Goal: Find specific page/section: Find specific page/section

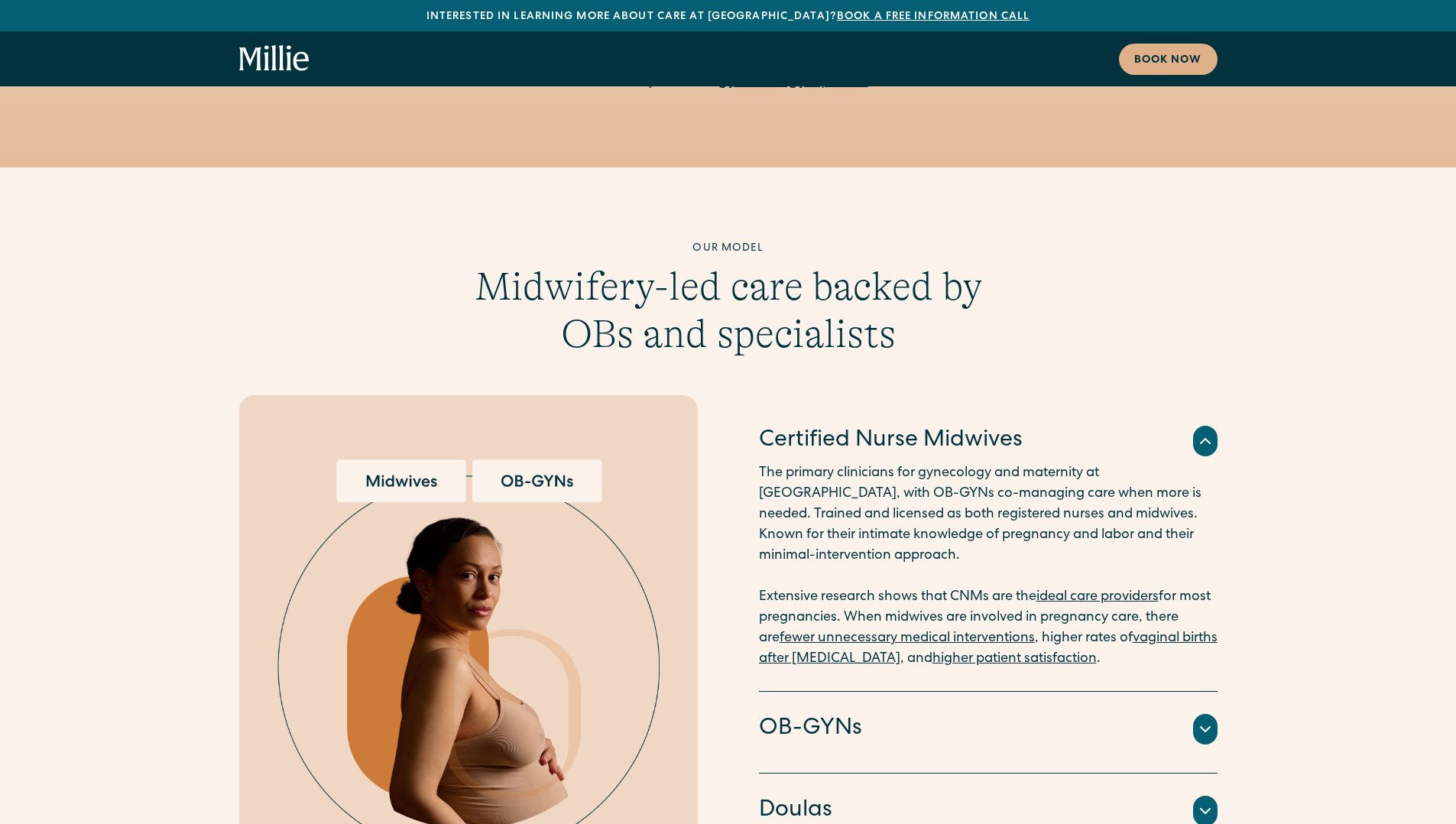
scroll to position [3354, 0]
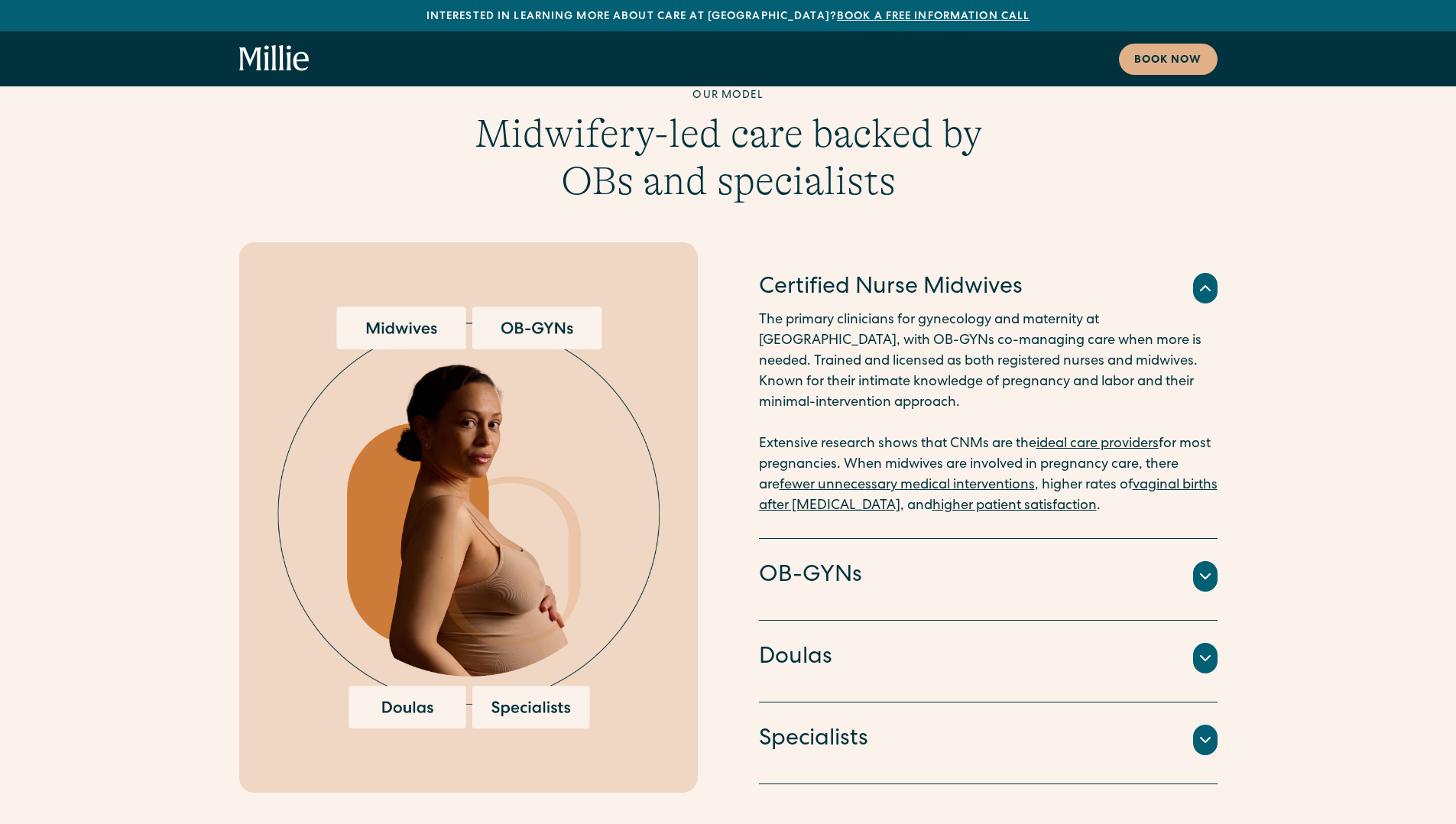
click at [535, 307] on img at bounding box center [469, 518] width 382 height 422
click at [1202, 567] on icon at bounding box center [1206, 576] width 18 height 18
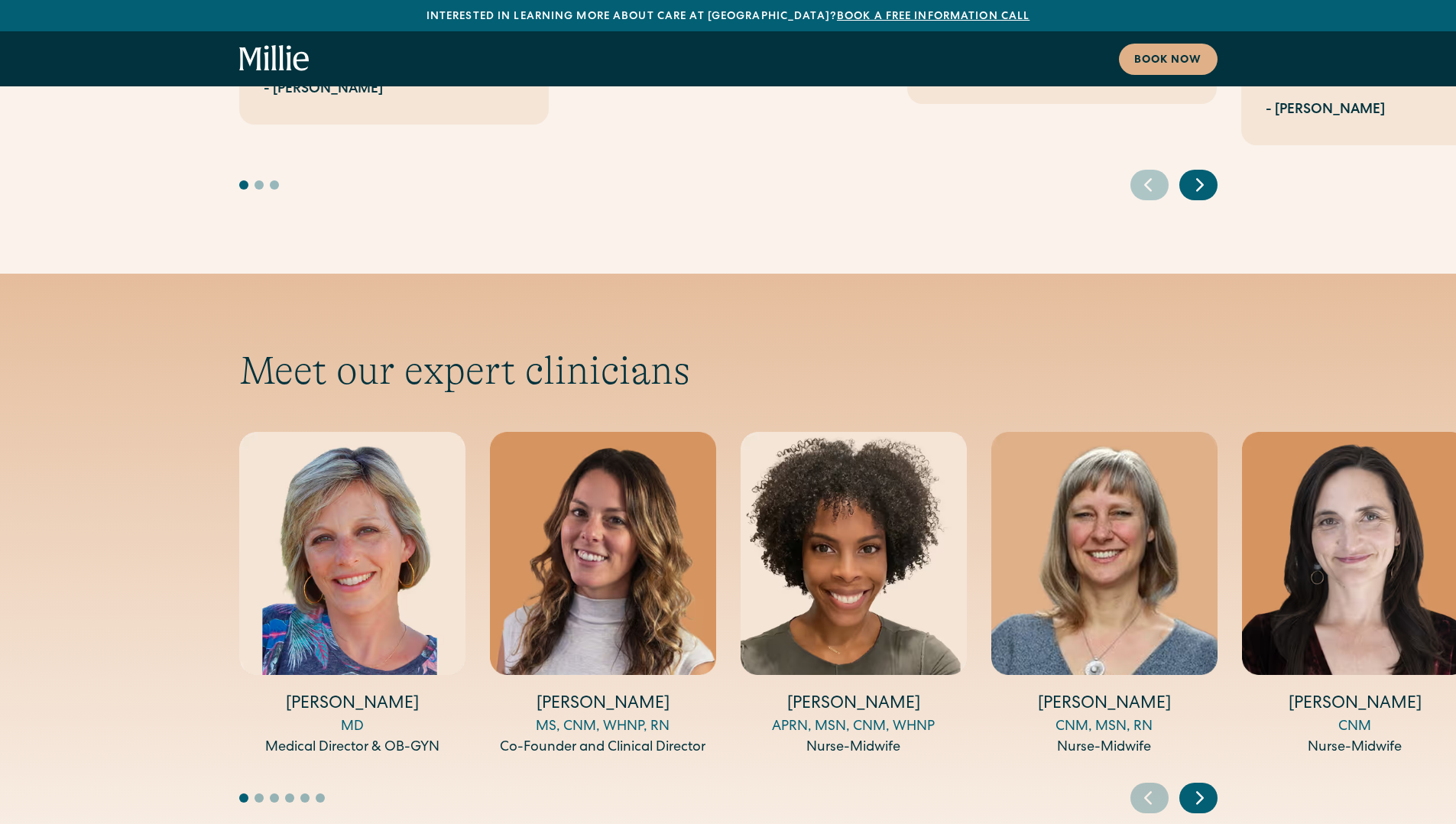
scroll to position [5361, 0]
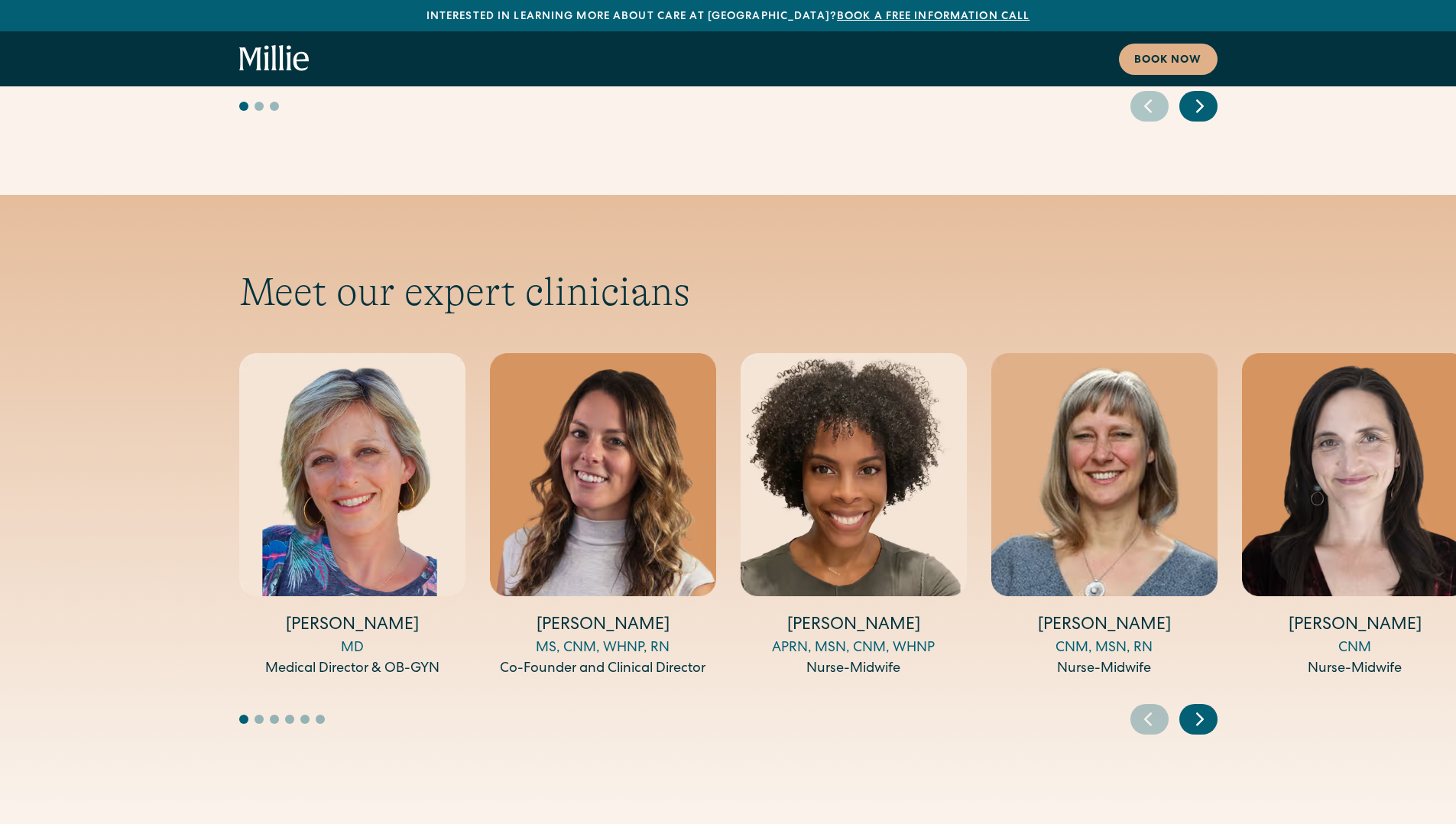
click at [1193, 707] on icon "Next slide" at bounding box center [1199, 719] width 23 height 24
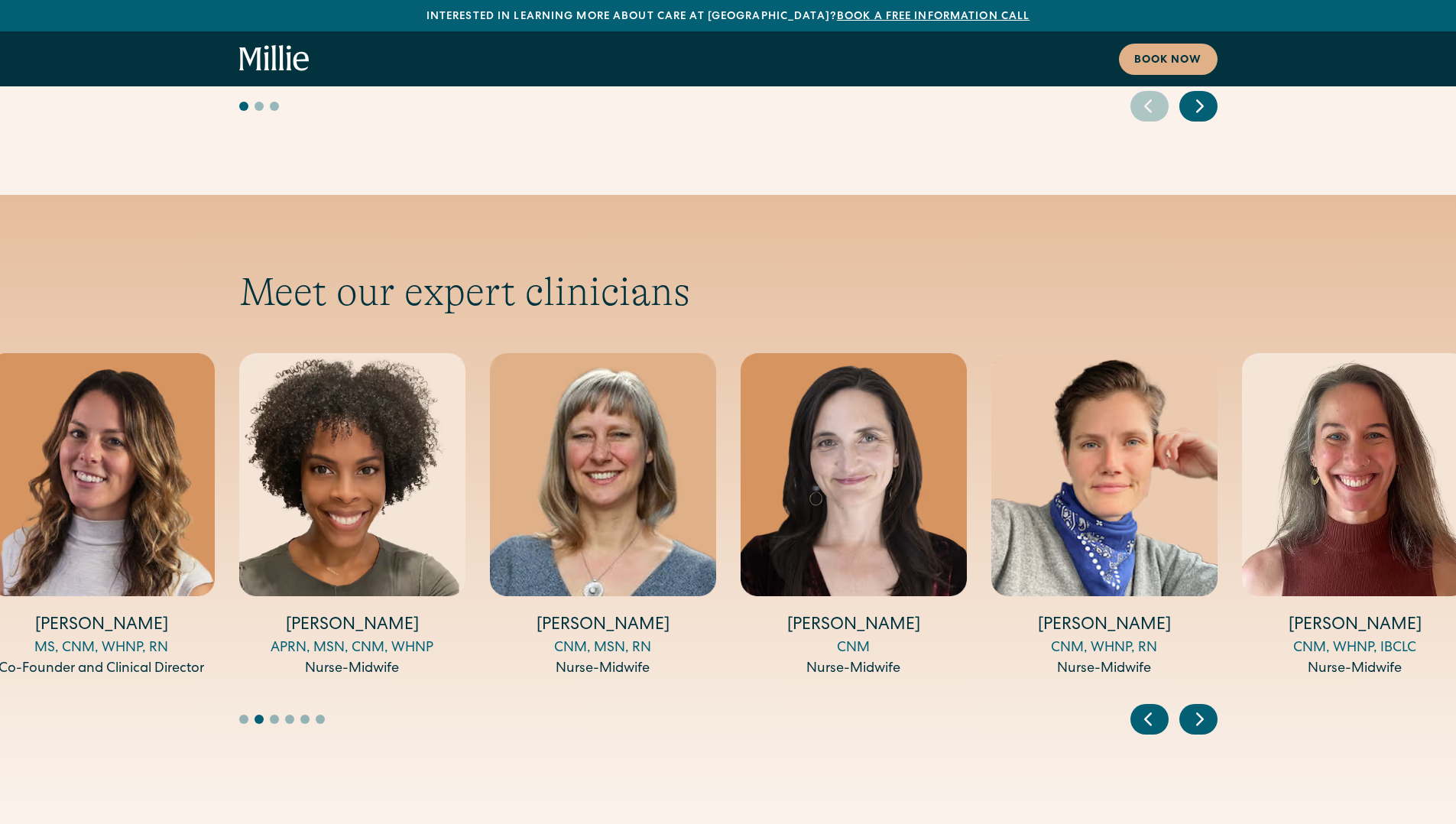
click at [1196, 707] on icon "Next slide" at bounding box center [1199, 719] width 23 height 24
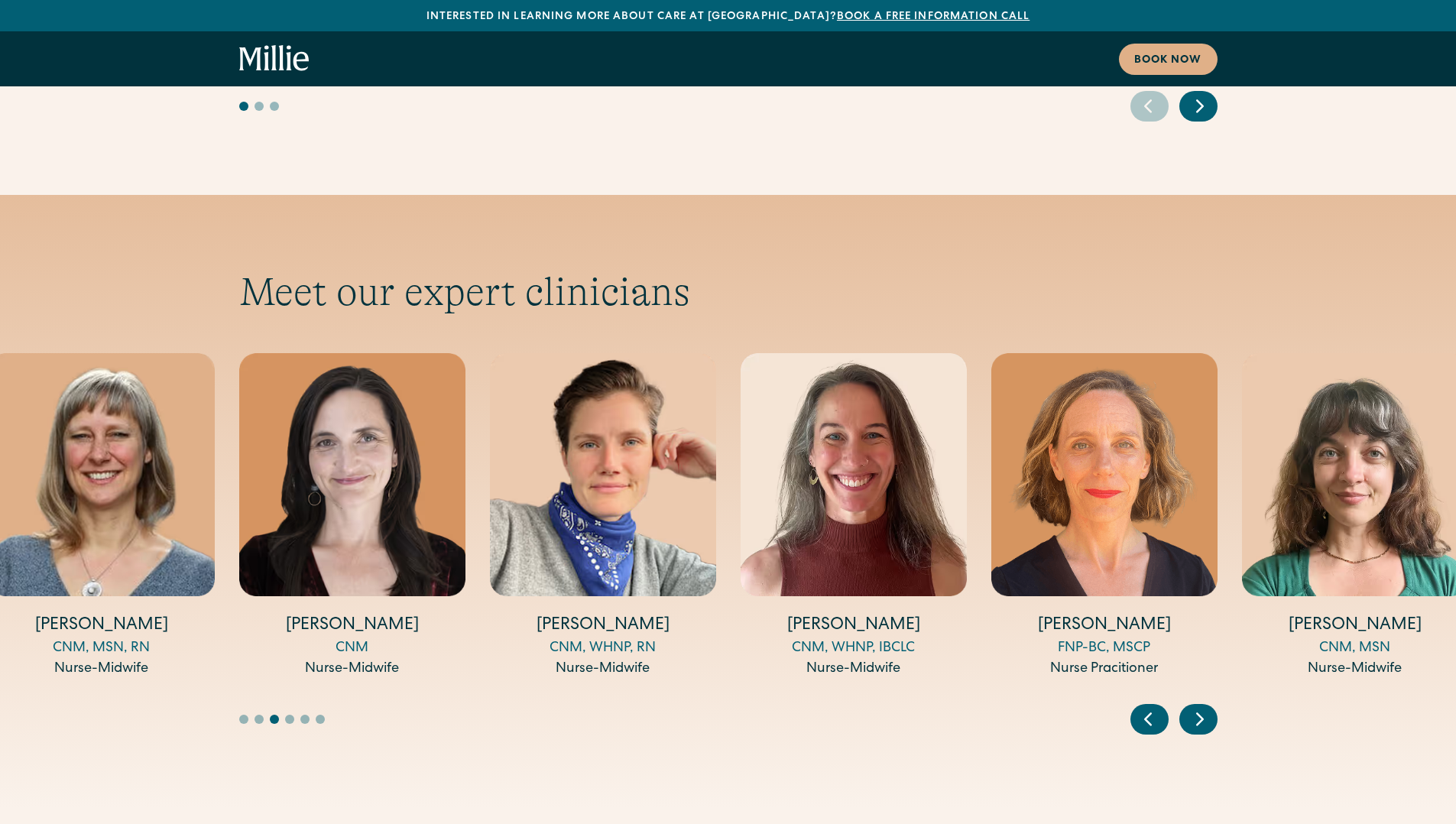
click at [1196, 707] on icon "Next slide" at bounding box center [1199, 719] width 23 height 24
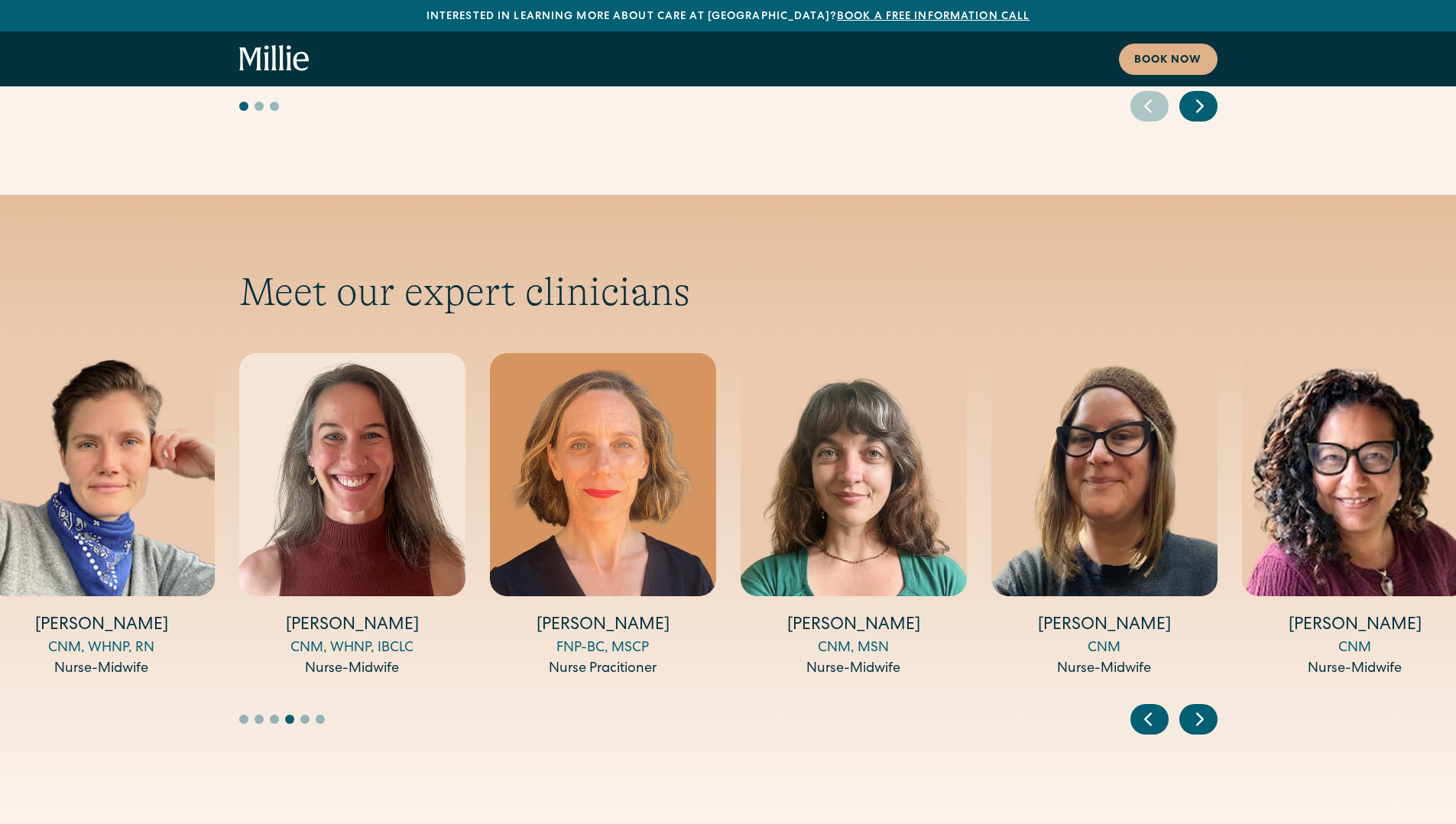
click at [1196, 707] on icon "Next slide" at bounding box center [1199, 719] width 23 height 24
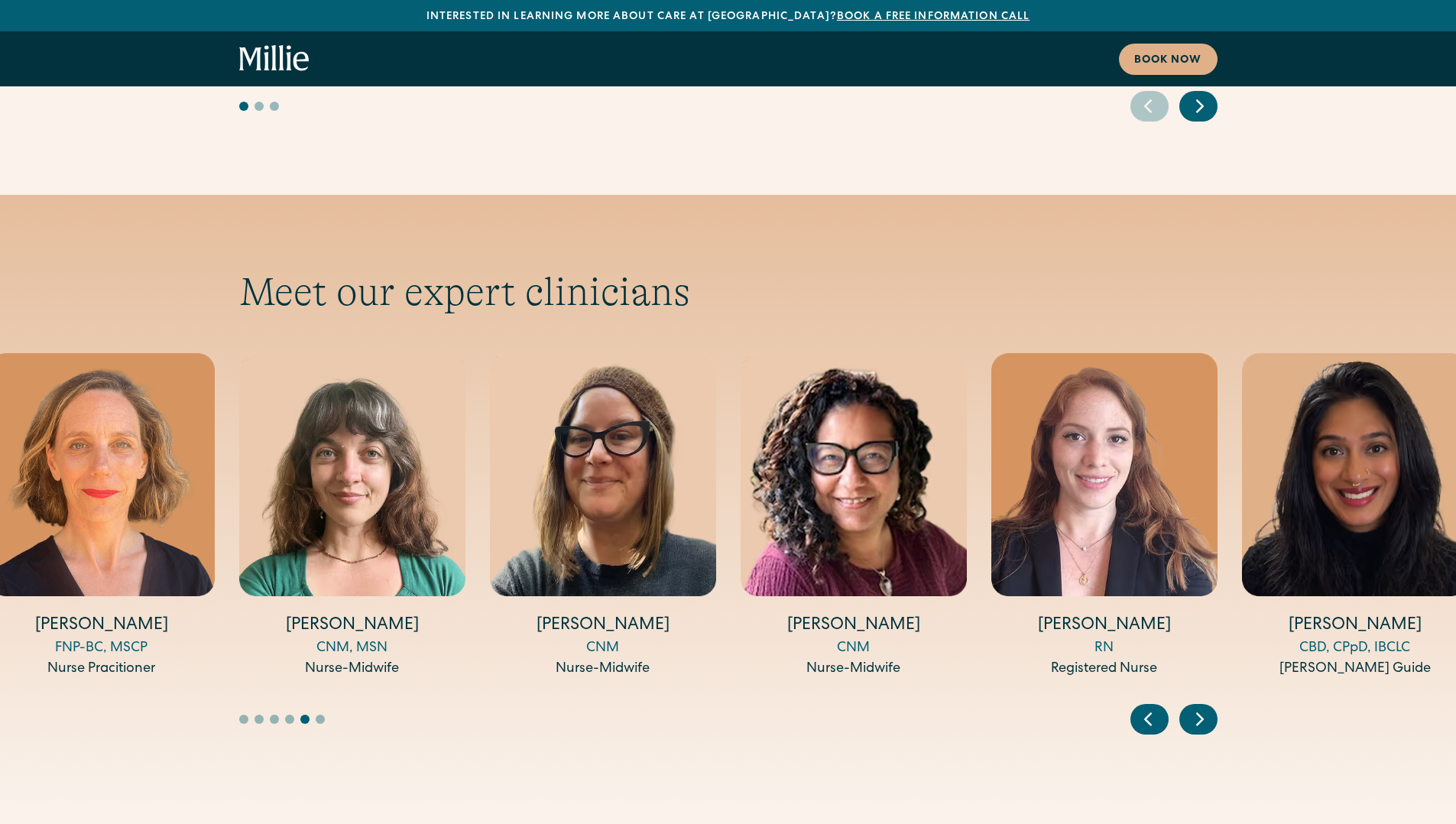
click at [1196, 707] on icon "Next slide" at bounding box center [1199, 719] width 23 height 24
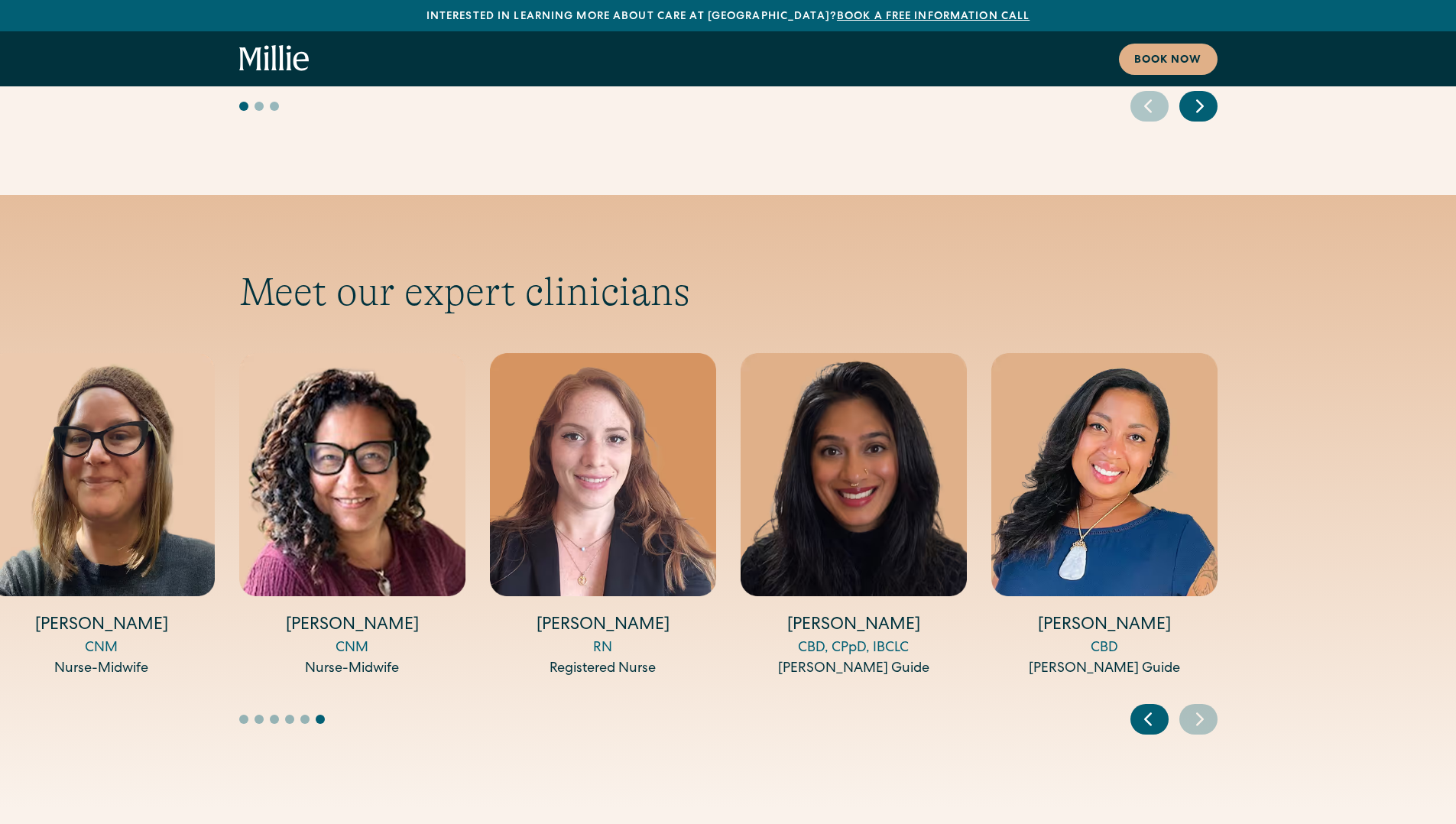
click at [1196, 707] on icon "Next slide" at bounding box center [1199, 719] width 23 height 24
click at [1153, 707] on icon "Previous slide" at bounding box center [1148, 719] width 23 height 24
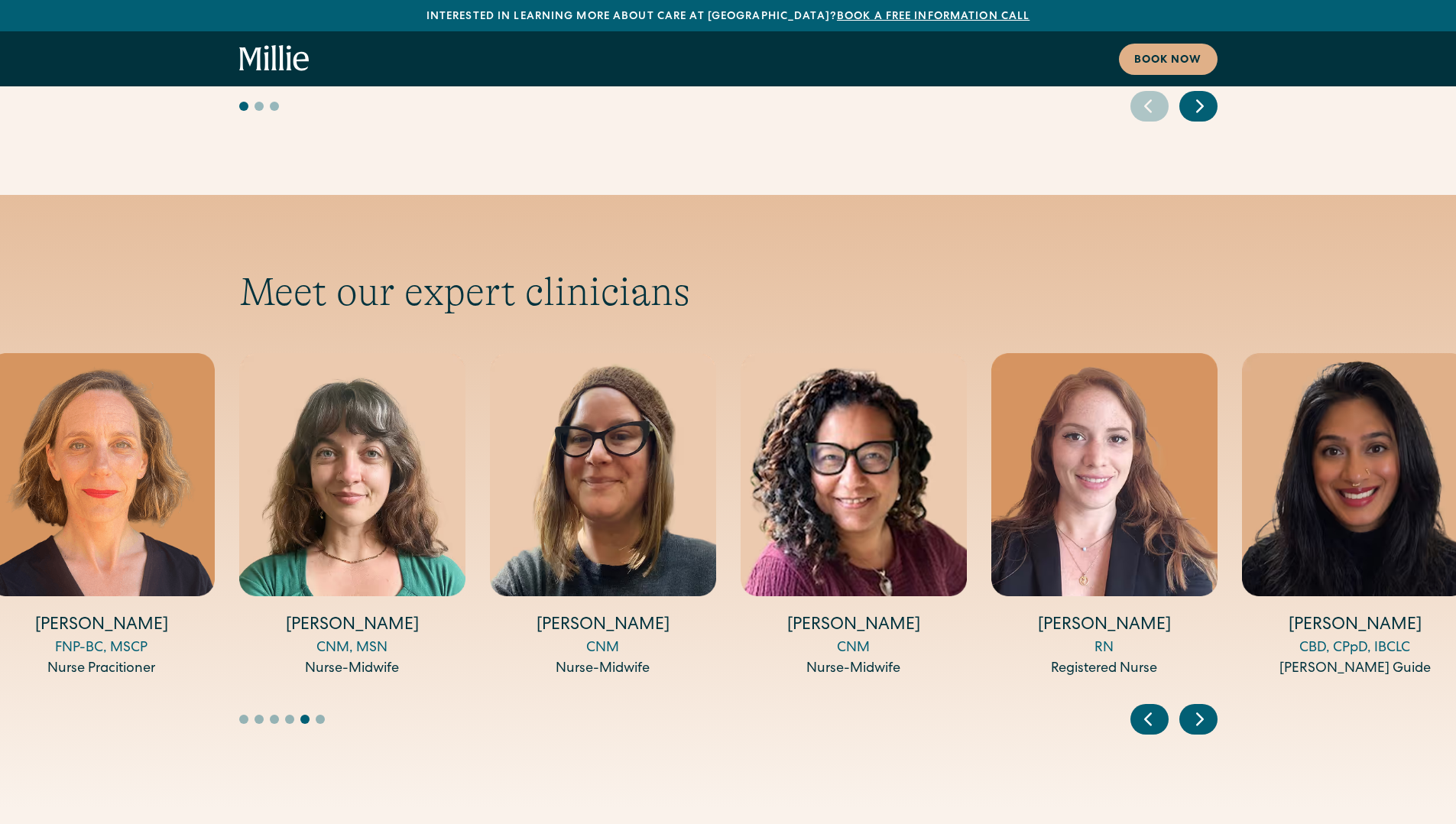
click at [1154, 707] on icon "Previous slide" at bounding box center [1148, 719] width 23 height 24
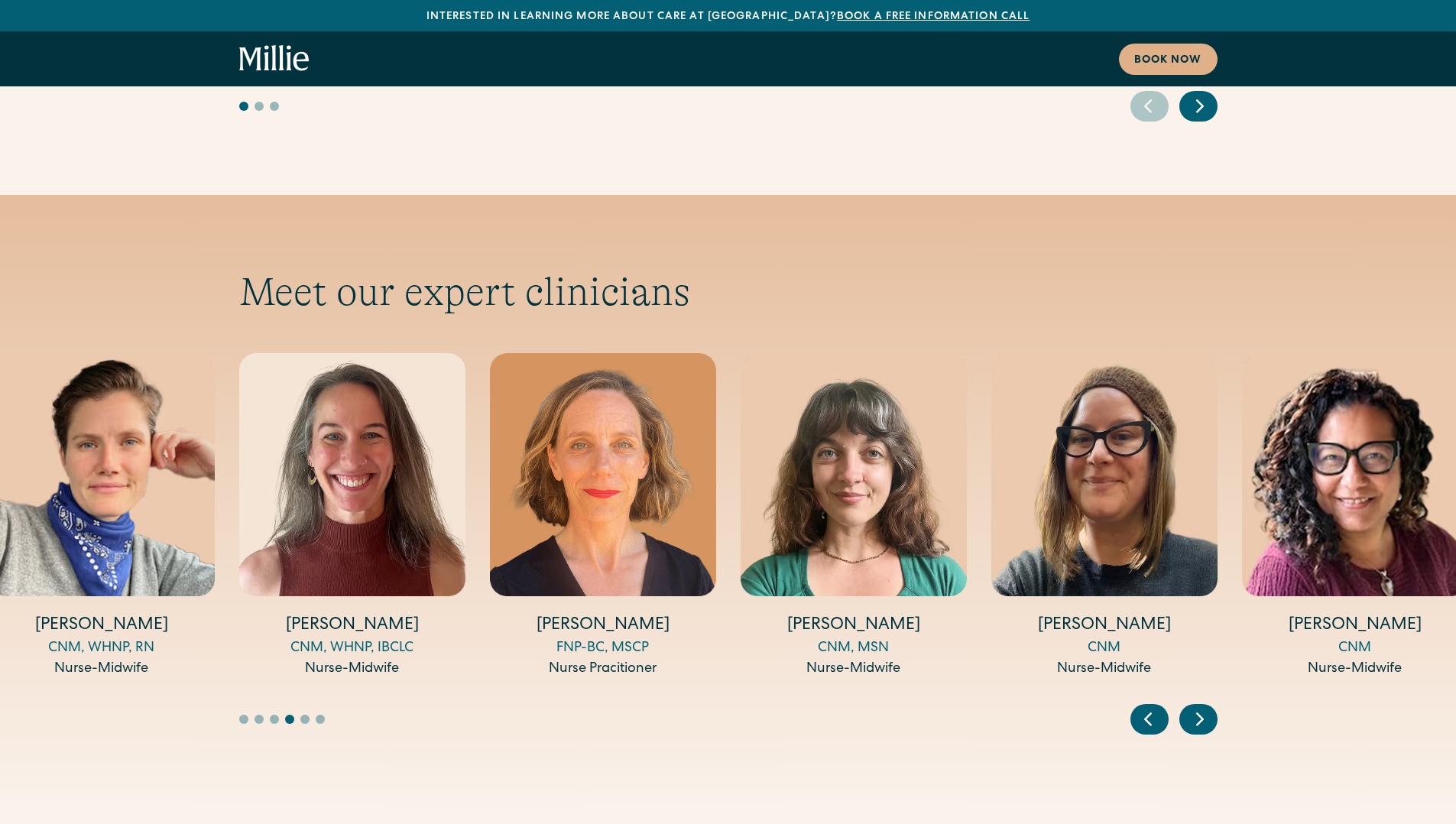
click at [1154, 707] on icon "Previous slide" at bounding box center [1148, 719] width 23 height 24
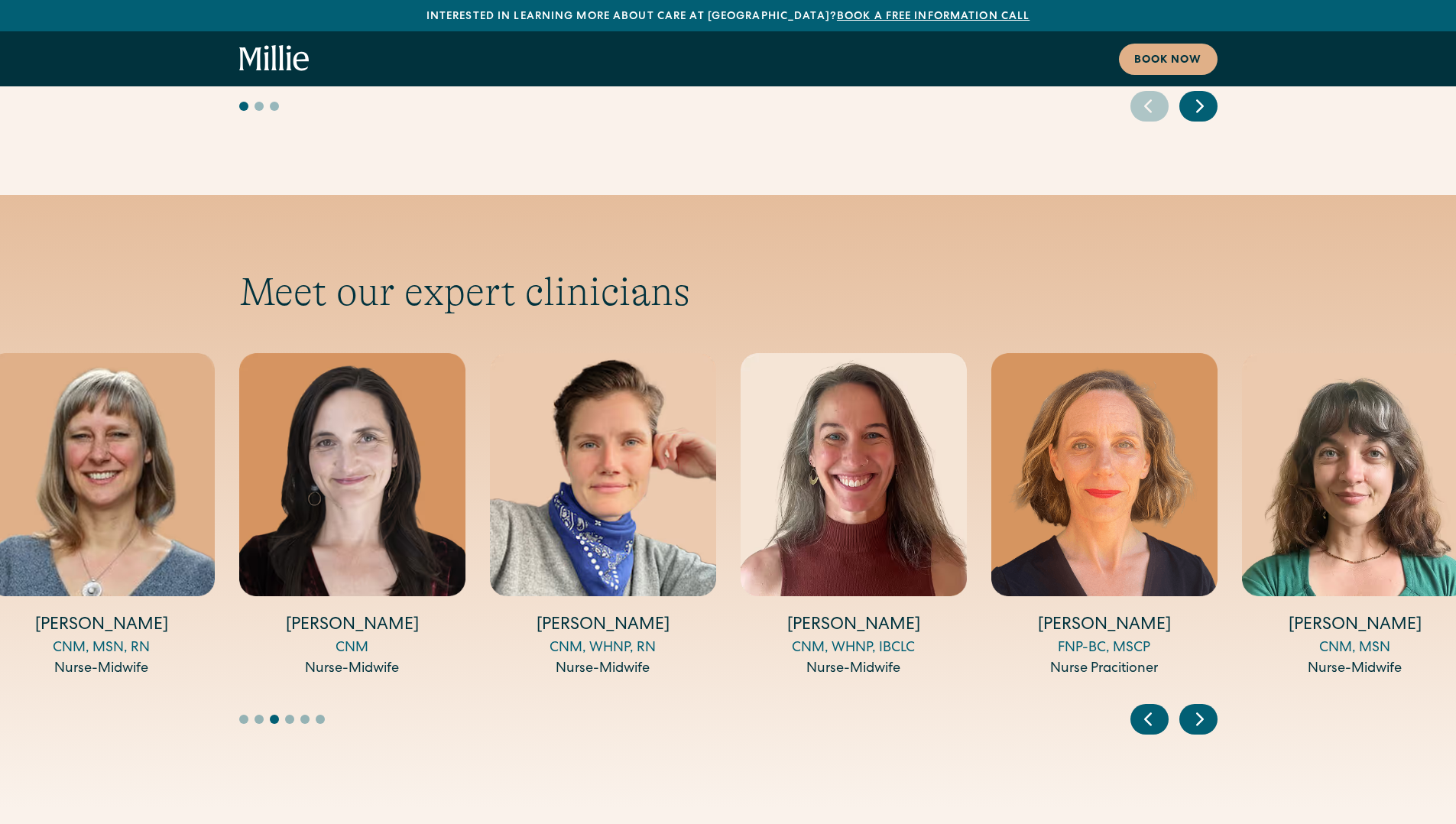
click at [1154, 707] on icon "Previous slide" at bounding box center [1148, 719] width 23 height 24
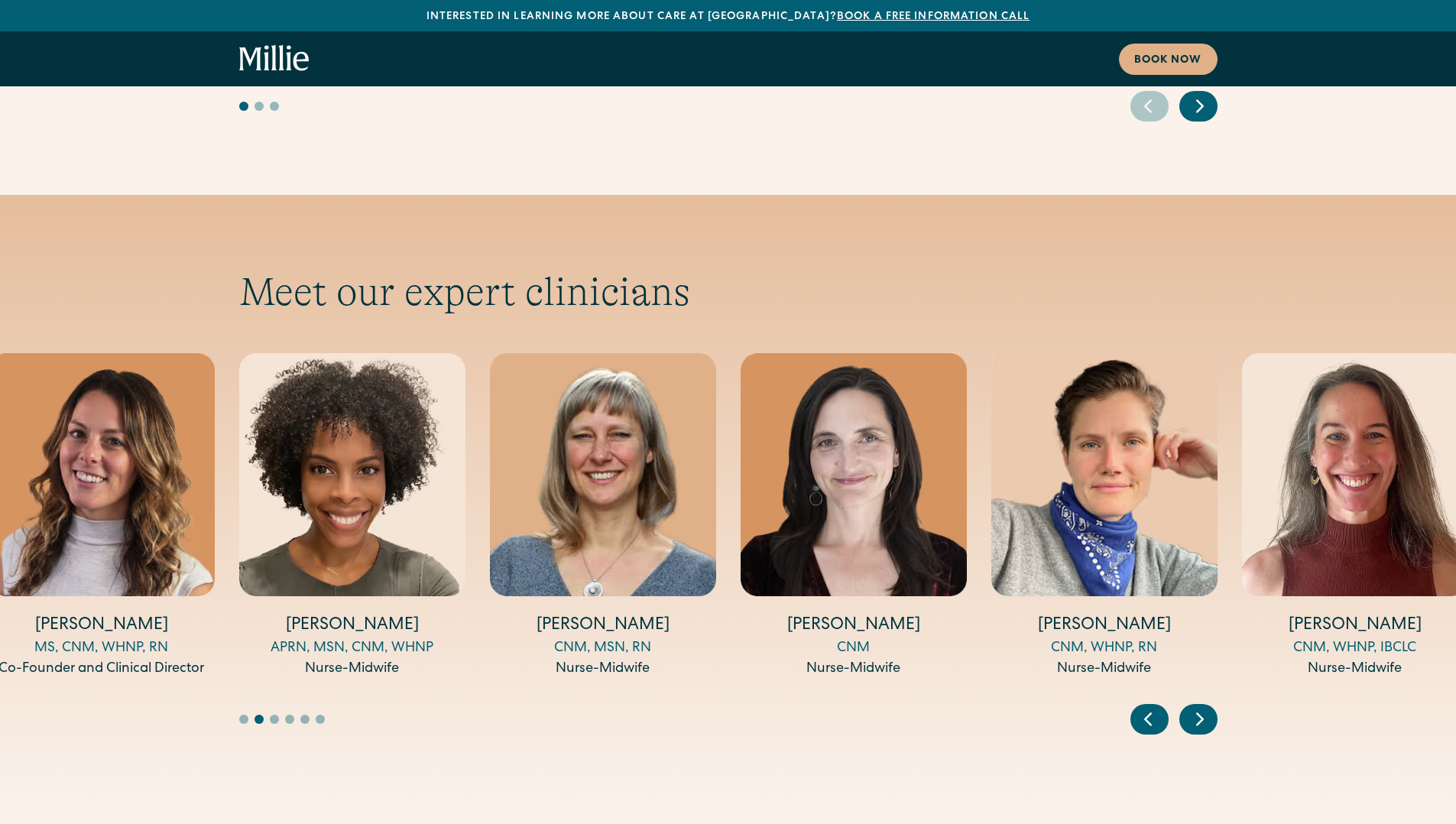
click at [1154, 707] on icon "Previous slide" at bounding box center [1148, 719] width 23 height 24
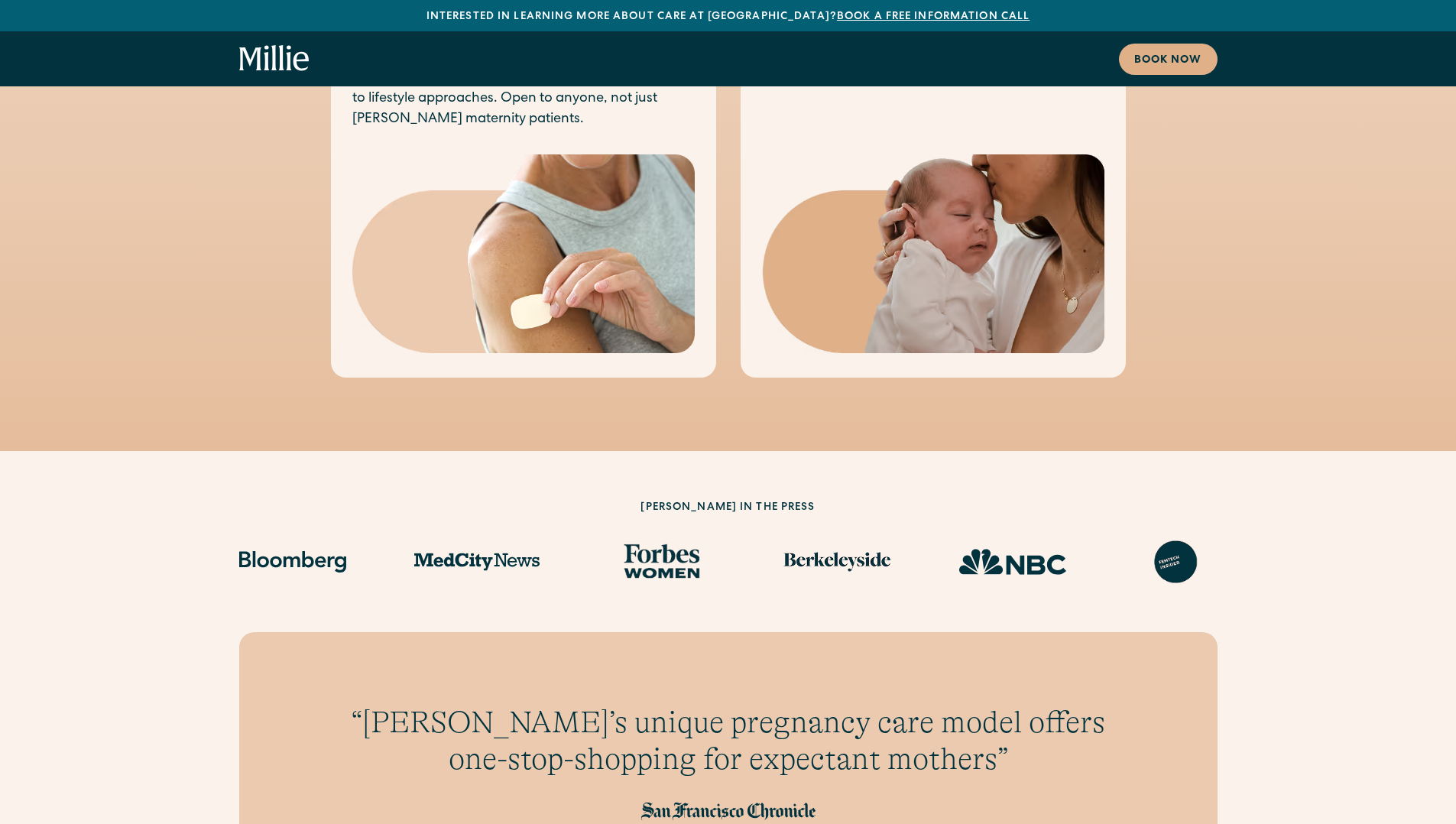
scroll to position [1568, 0]
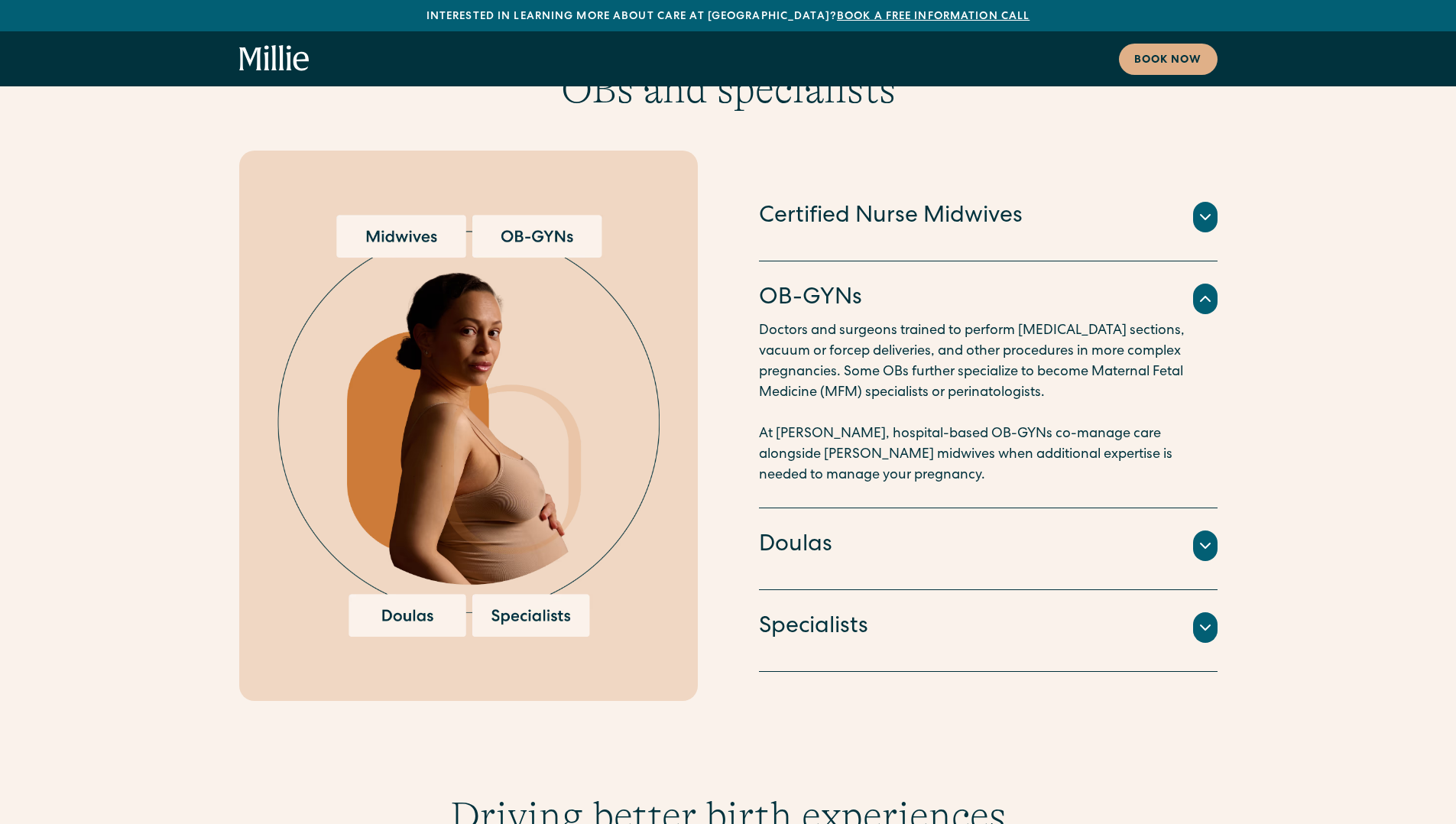
click at [552, 215] on img at bounding box center [469, 426] width 382 height 422
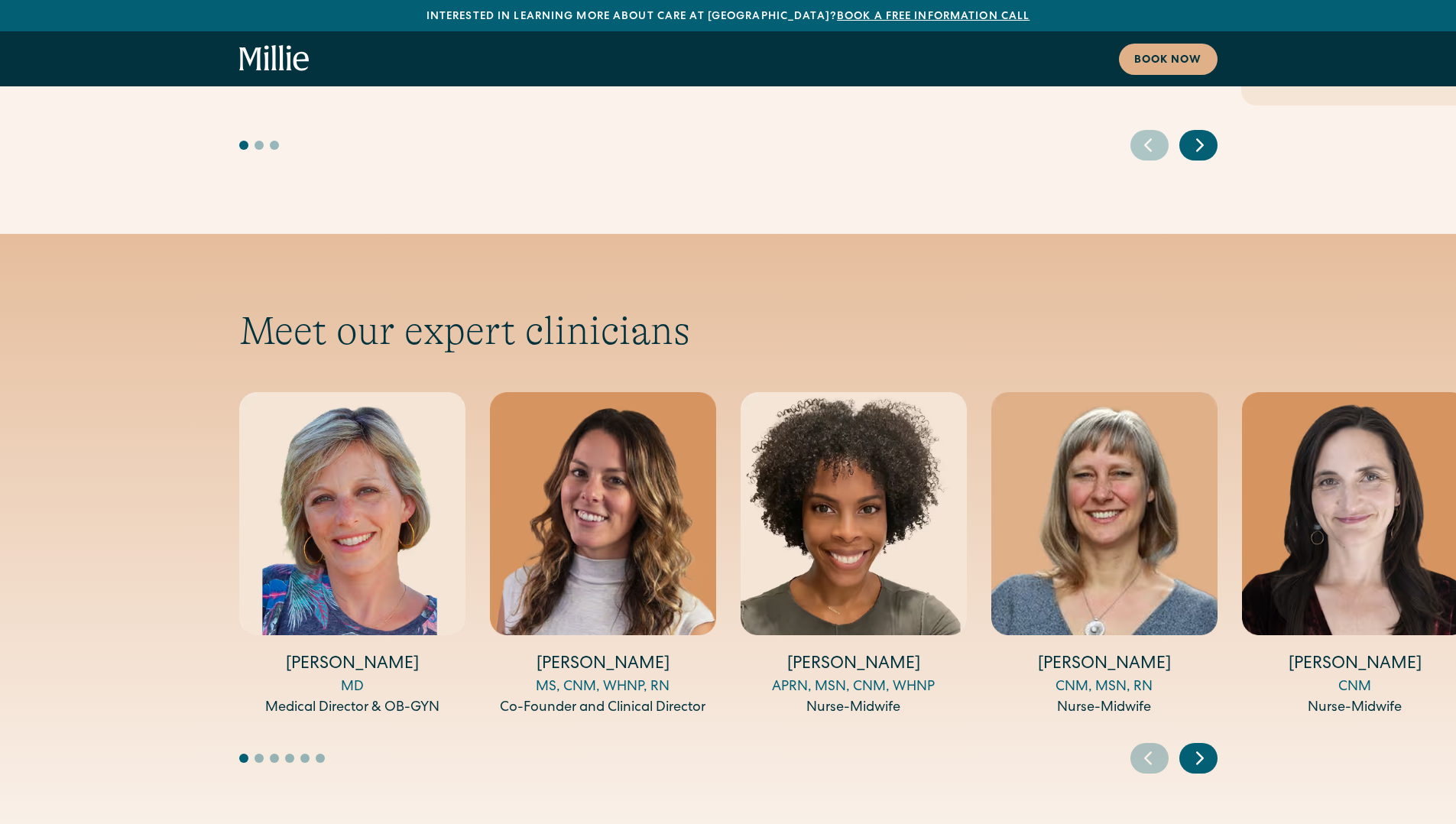
scroll to position [5331, 0]
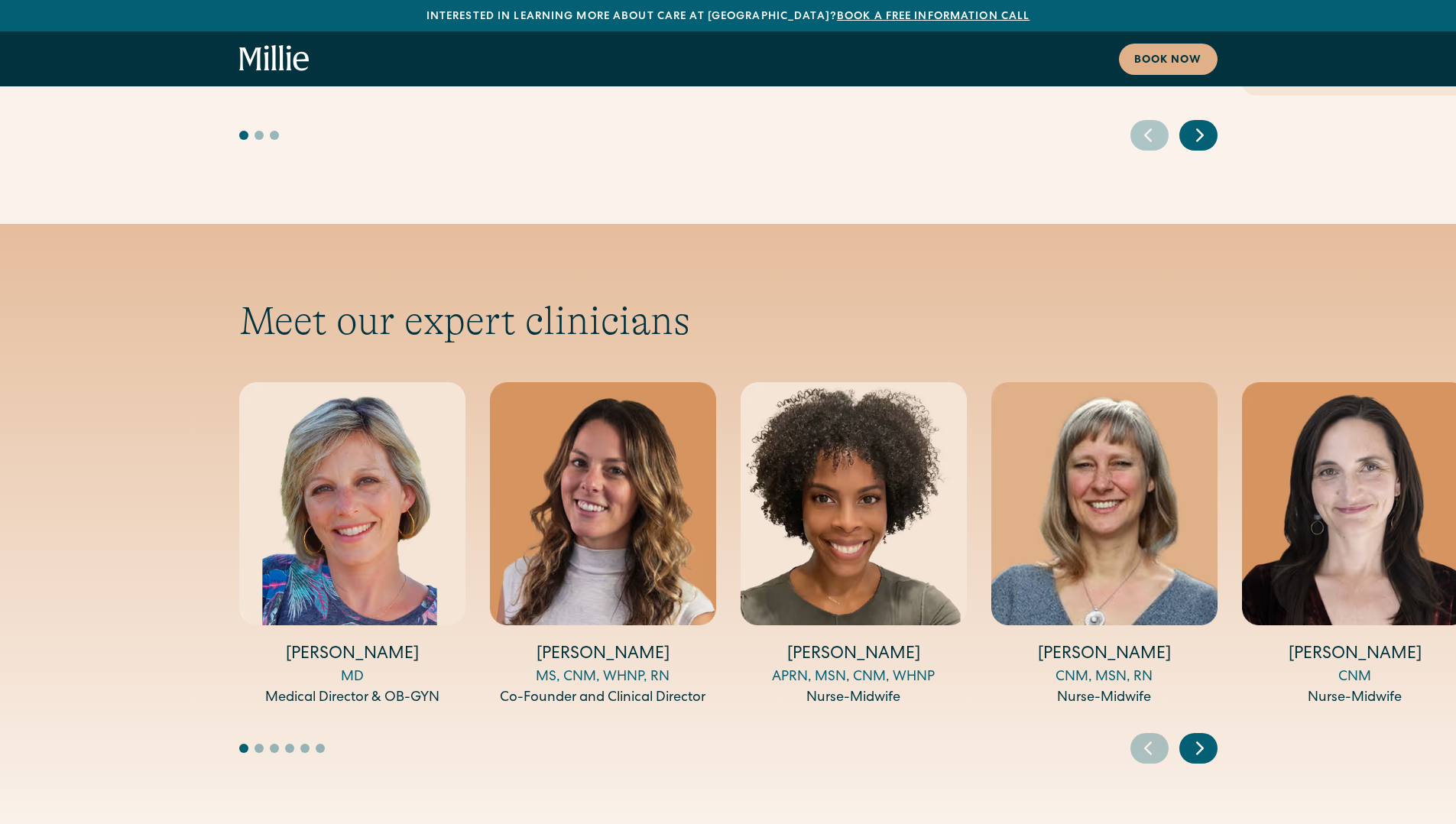
click at [1198, 736] on icon "Next slide" at bounding box center [1199, 748] width 23 height 24
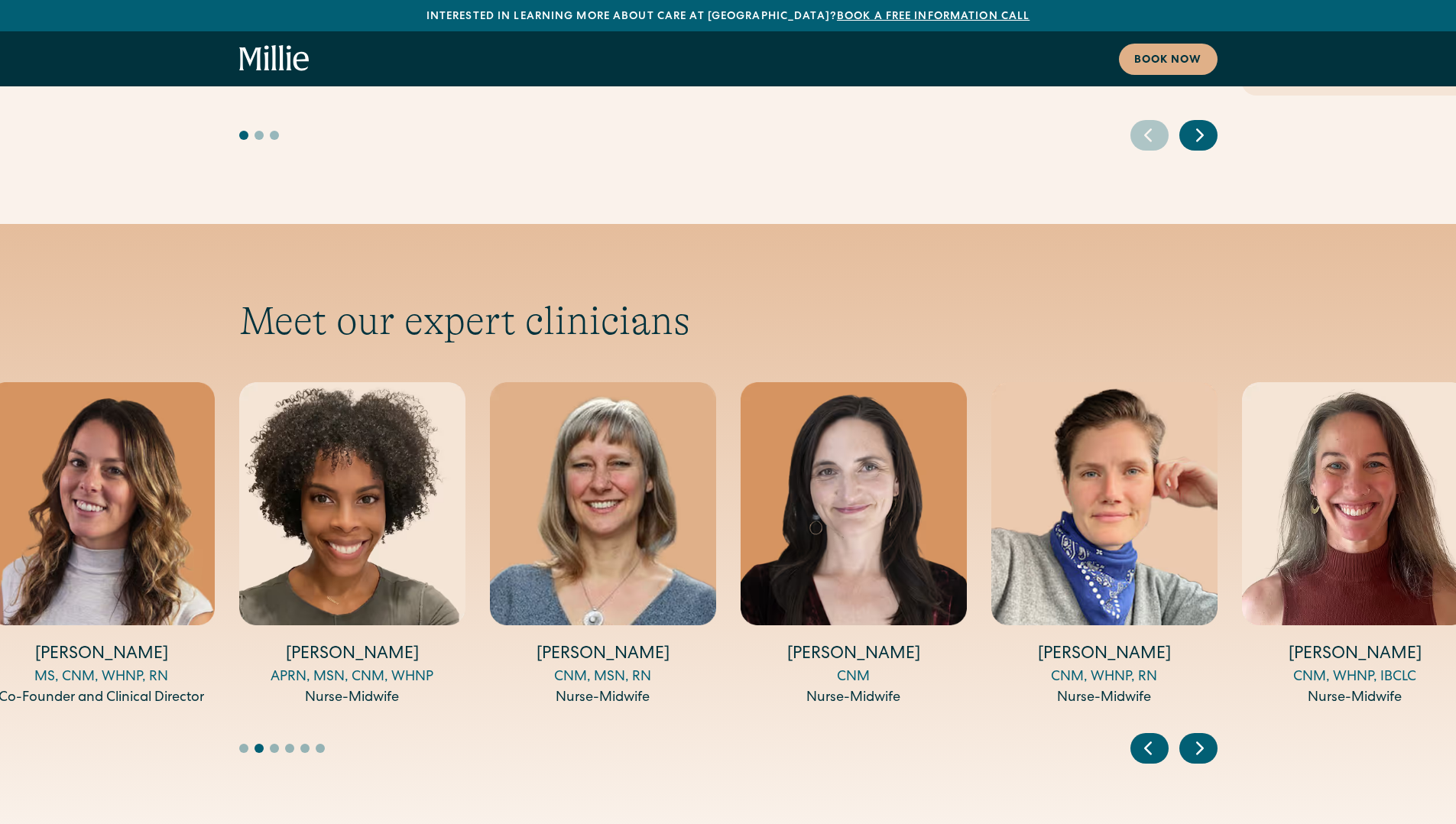
click at [1198, 736] on icon "Next slide" at bounding box center [1199, 748] width 23 height 24
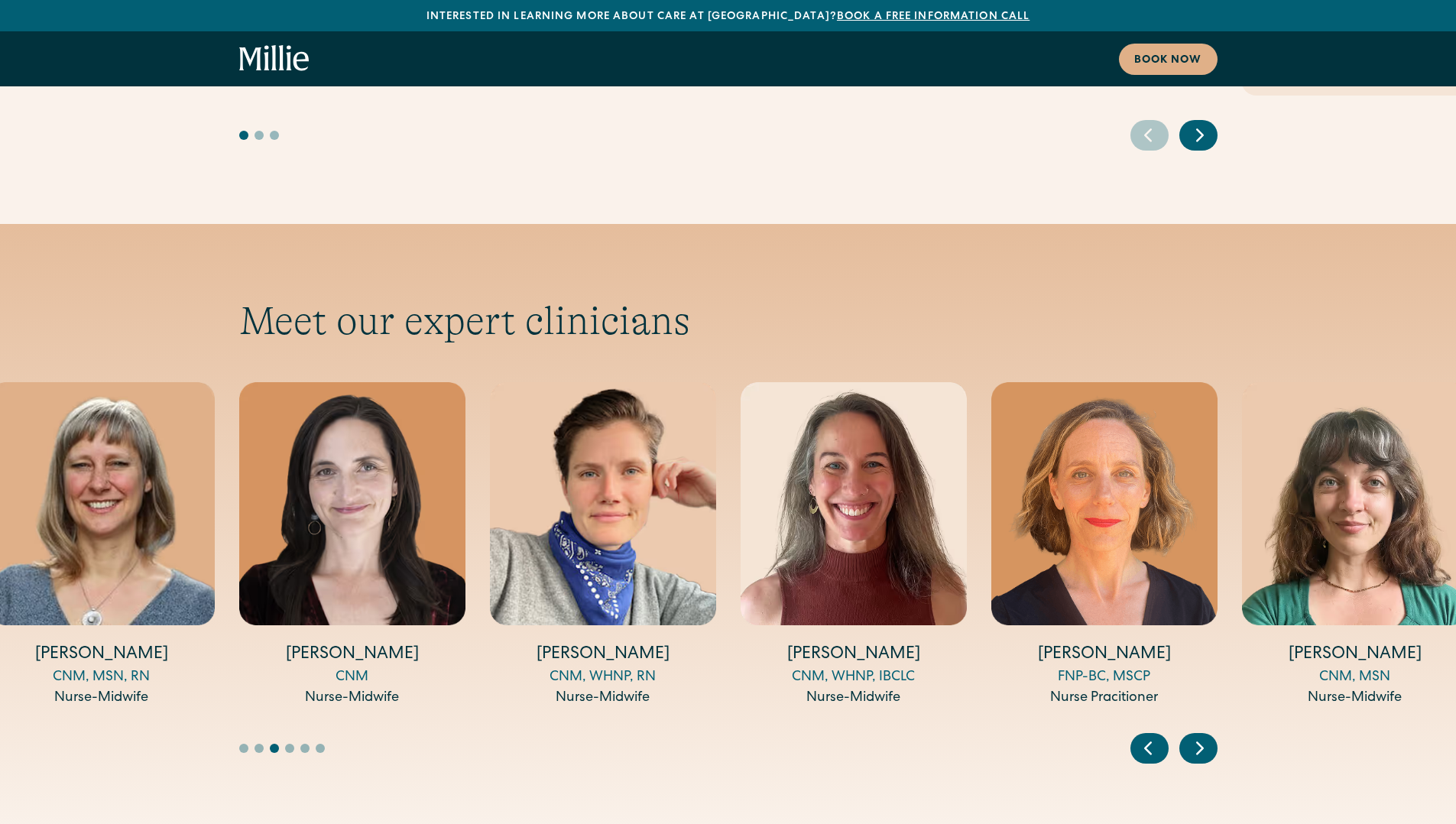
click at [1198, 736] on icon "Next slide" at bounding box center [1199, 748] width 23 height 24
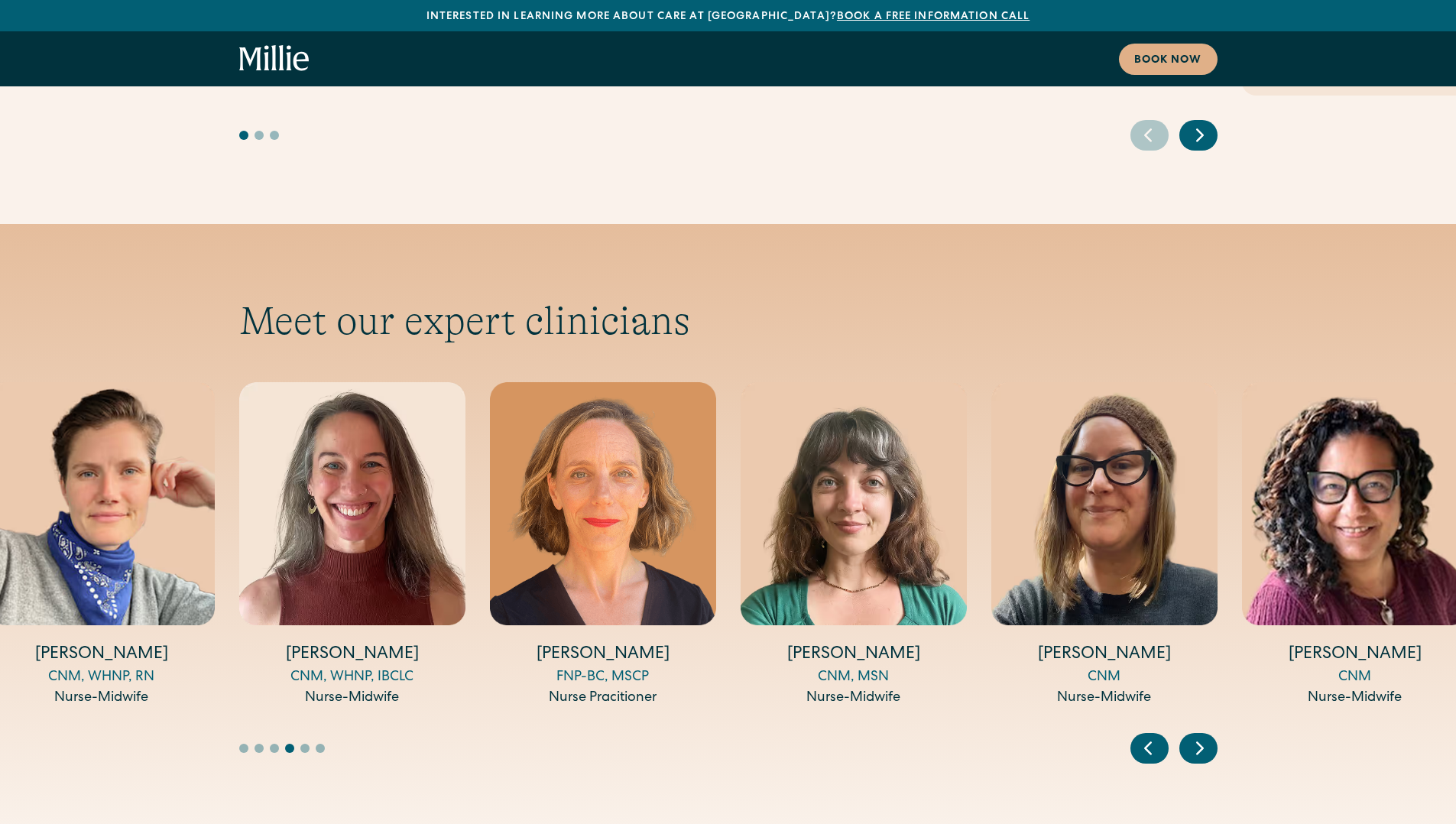
click at [1198, 736] on icon "Next slide" at bounding box center [1199, 748] width 23 height 24
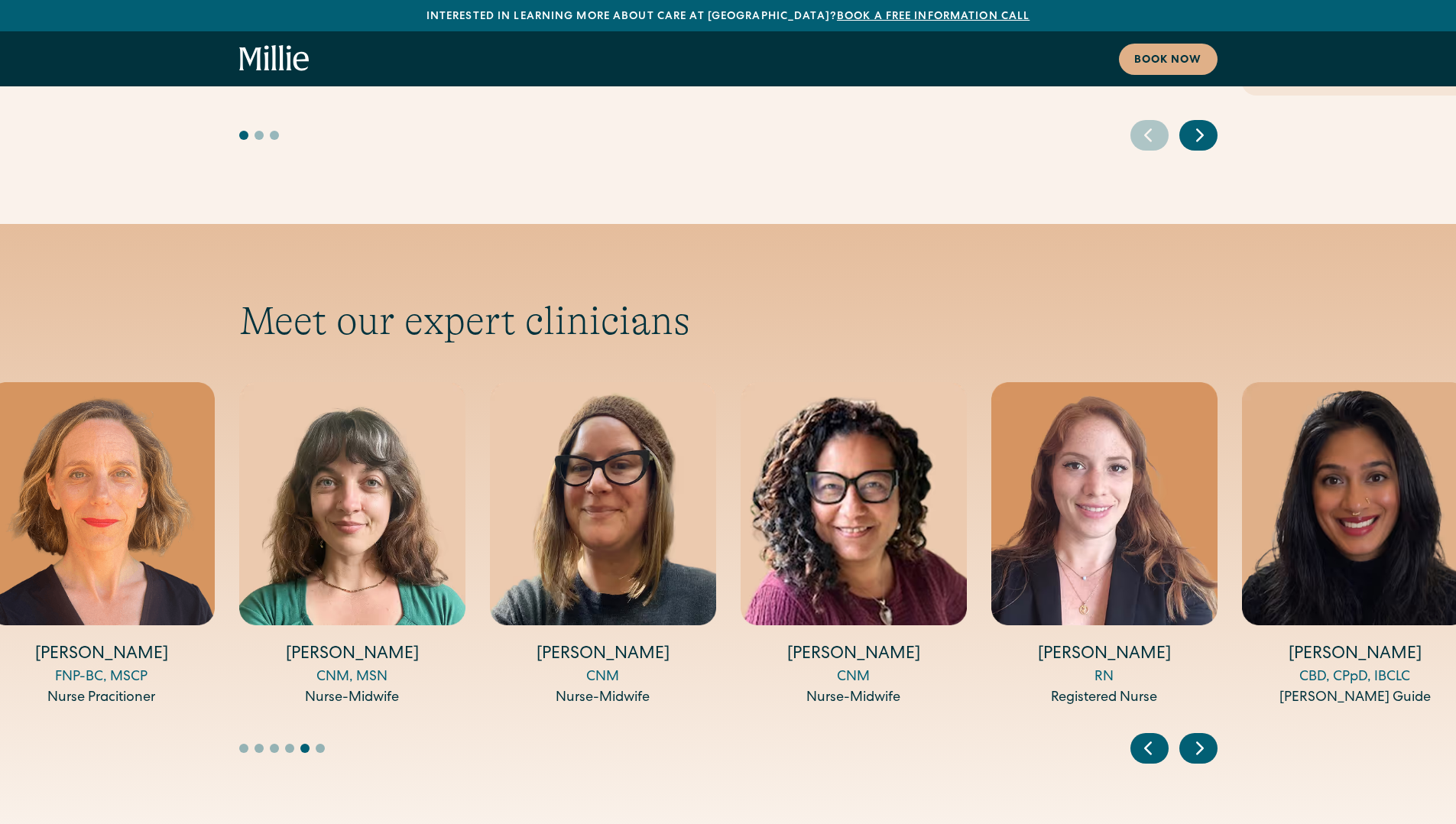
click at [1198, 736] on icon "Next slide" at bounding box center [1199, 748] width 23 height 24
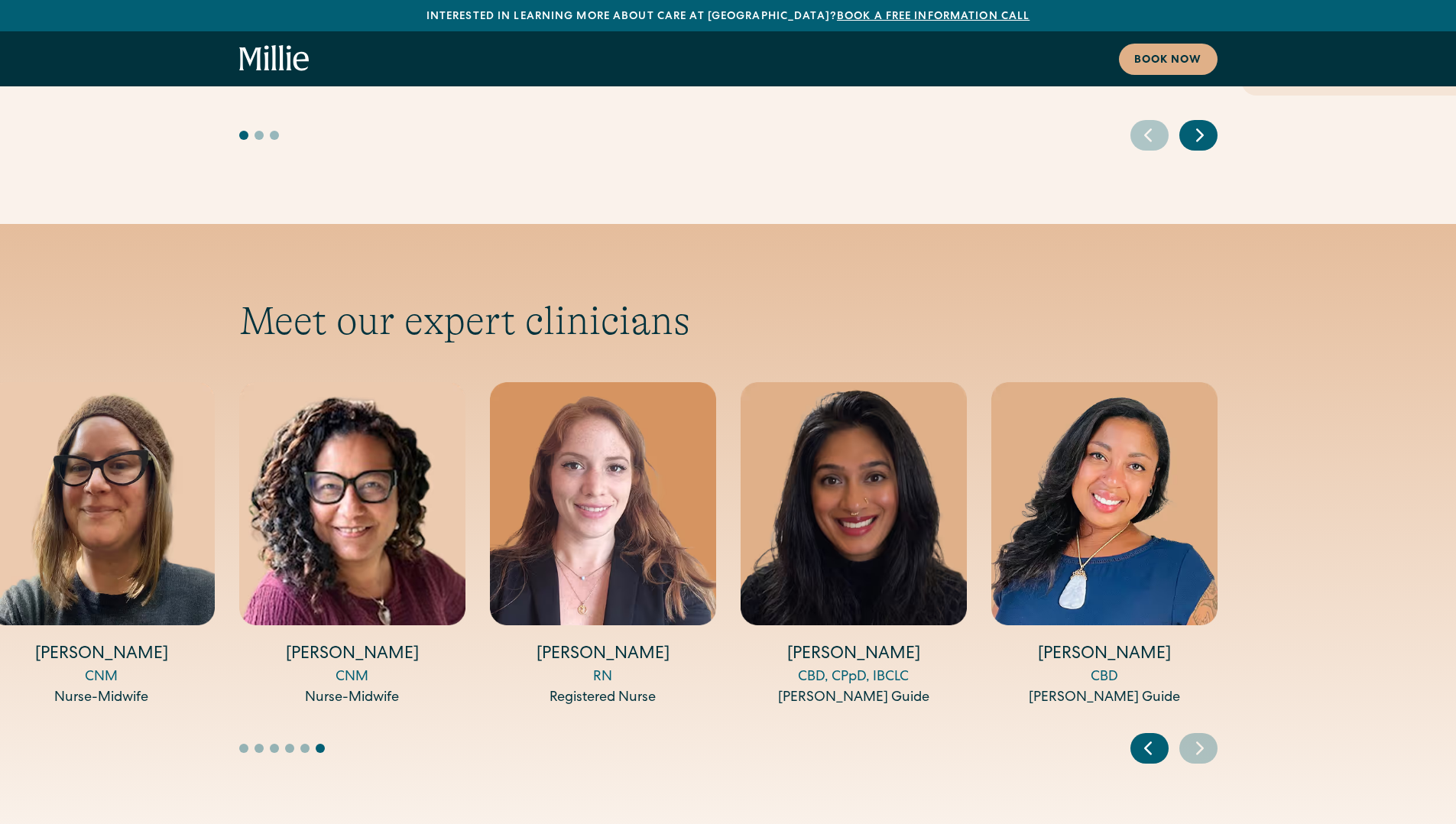
click at [1140, 736] on icon "Previous slide" at bounding box center [1148, 748] width 23 height 24
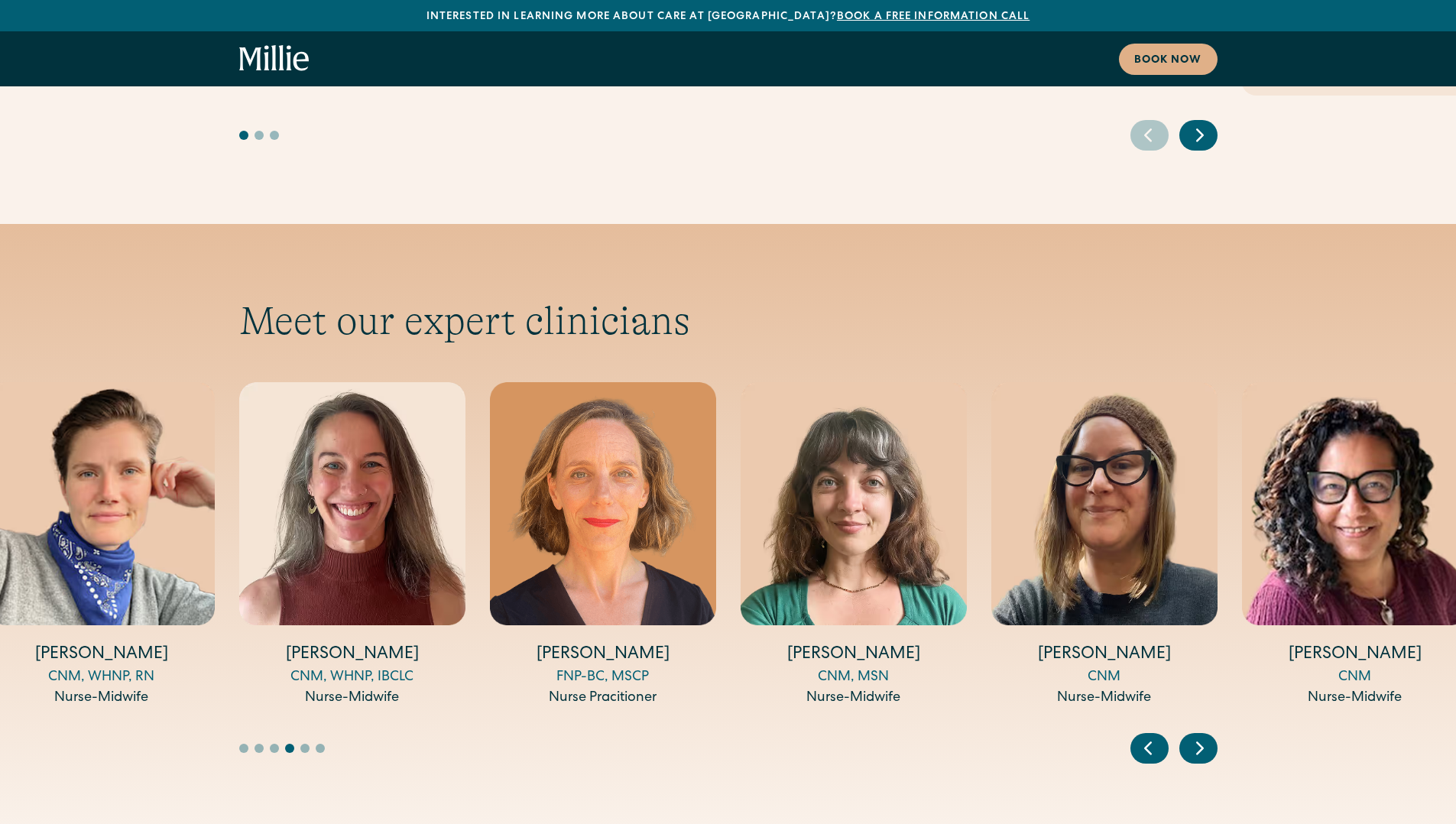
click at [1140, 736] on icon "Previous slide" at bounding box center [1148, 748] width 23 height 24
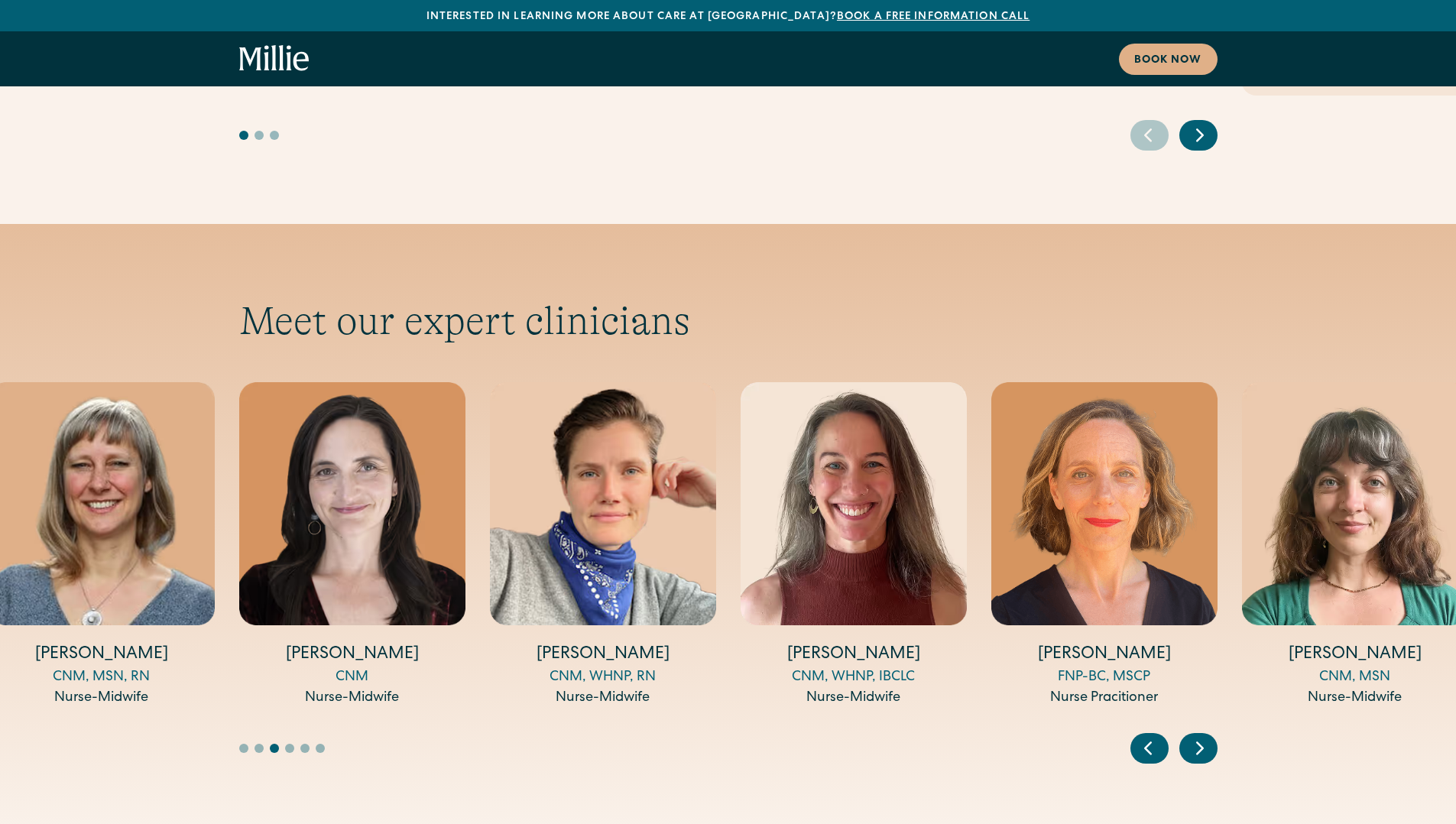
click at [1140, 736] on icon "Previous slide" at bounding box center [1148, 748] width 23 height 24
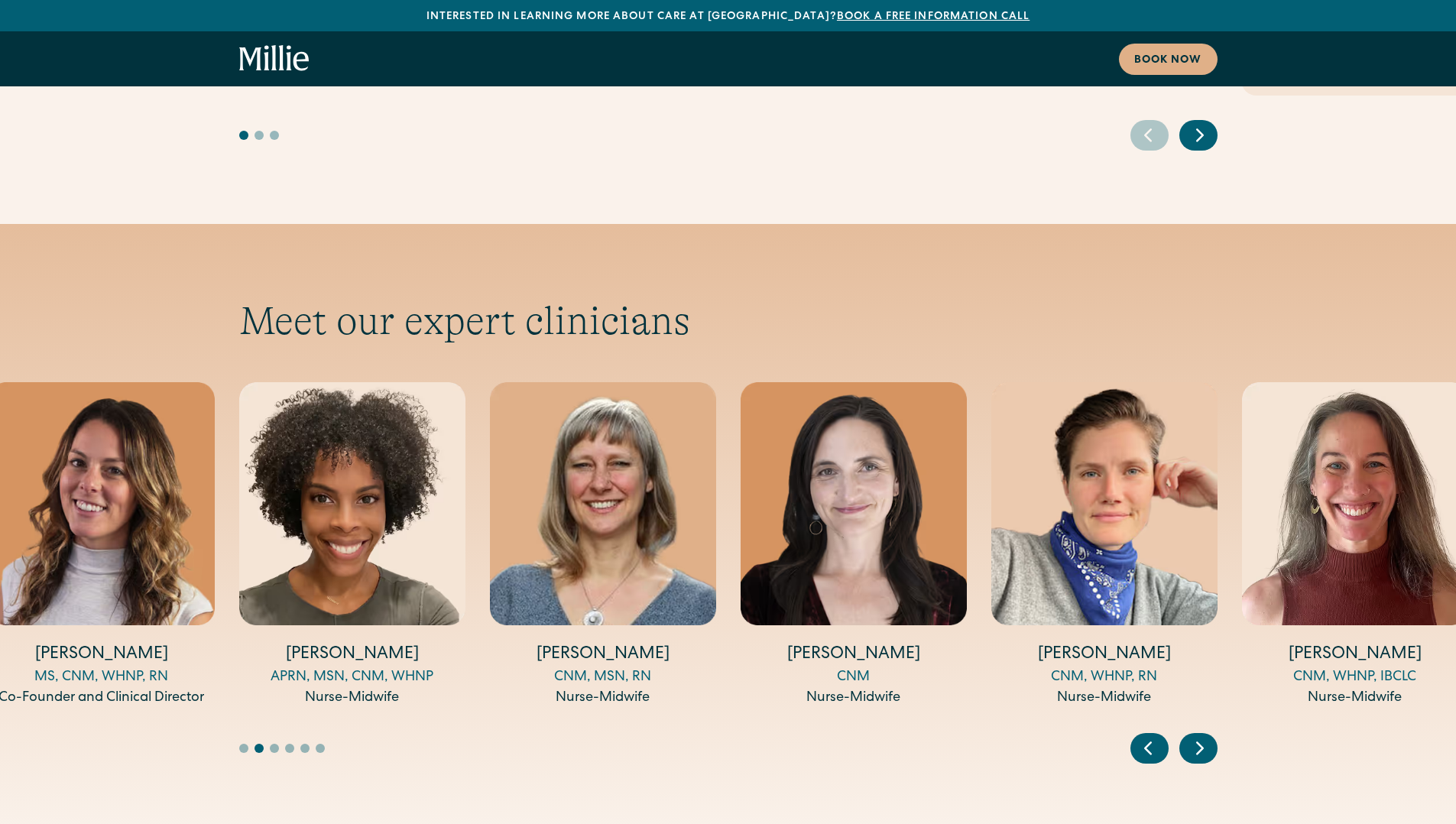
click at [1140, 736] on icon "Previous slide" at bounding box center [1148, 748] width 23 height 24
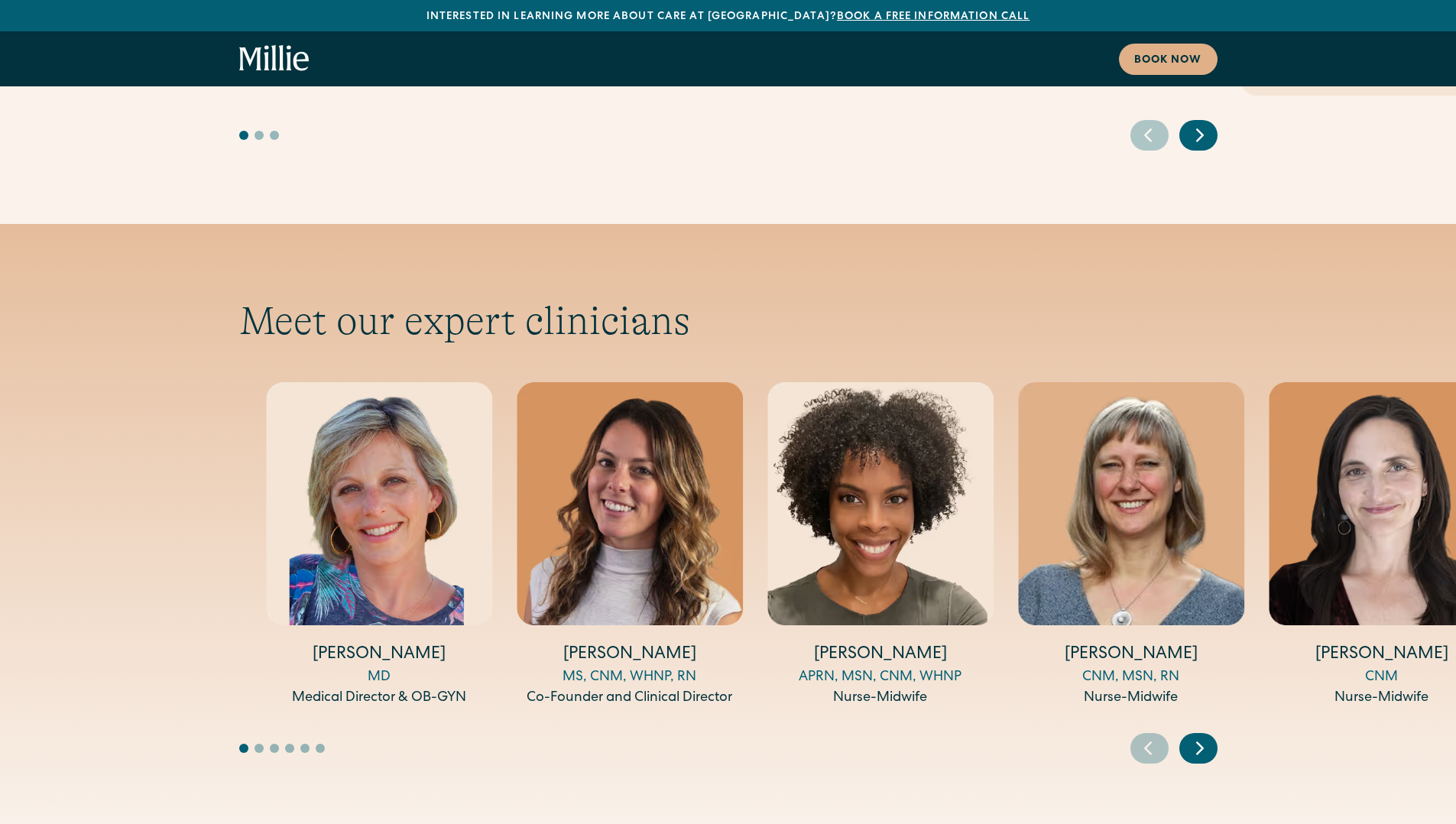
click at [452, 688] on div "Medical Director & OB-GYN" at bounding box center [379, 698] width 227 height 21
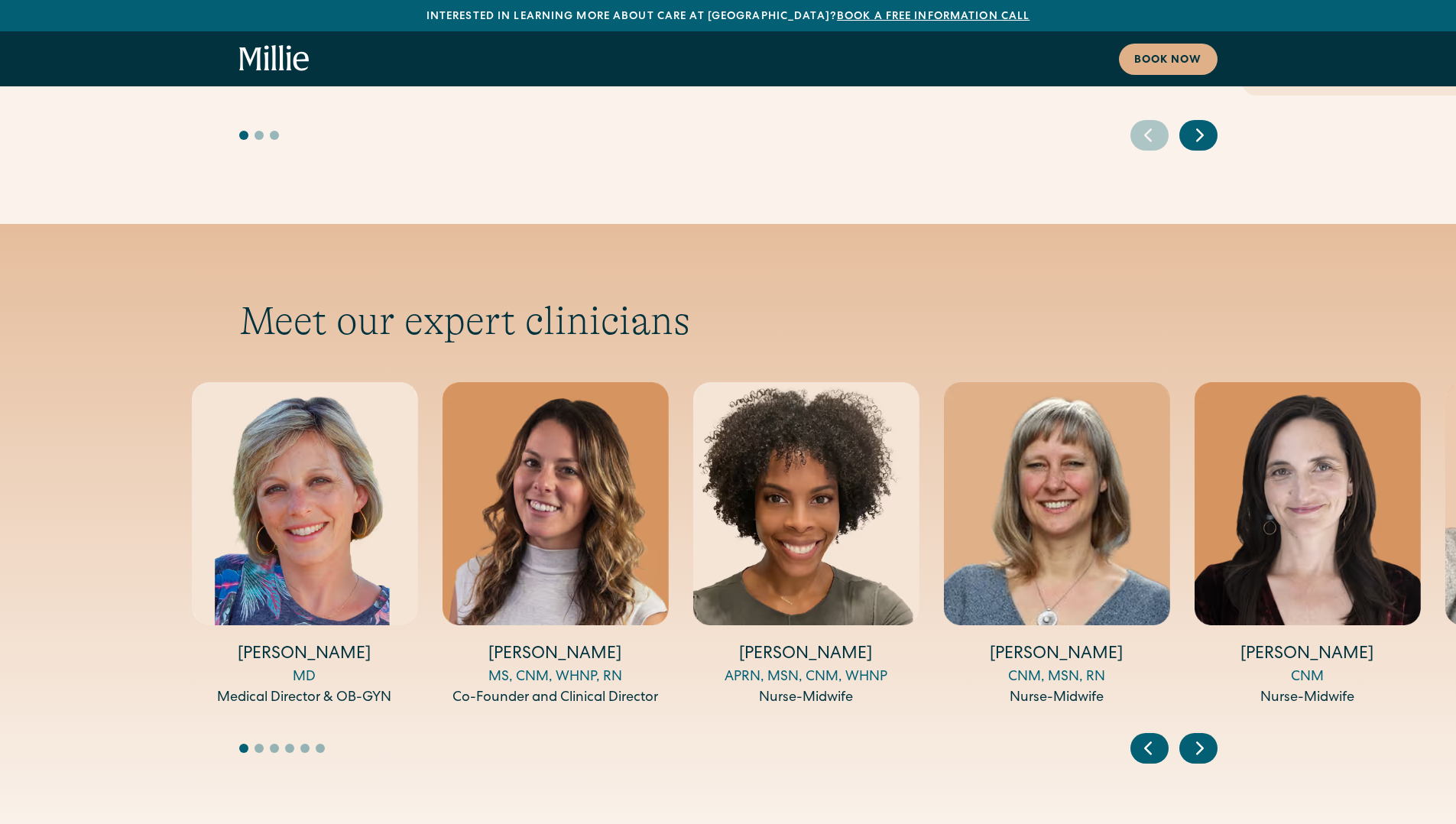
click at [391, 688] on div "Medical Director & OB-GYN" at bounding box center [304, 698] width 227 height 21
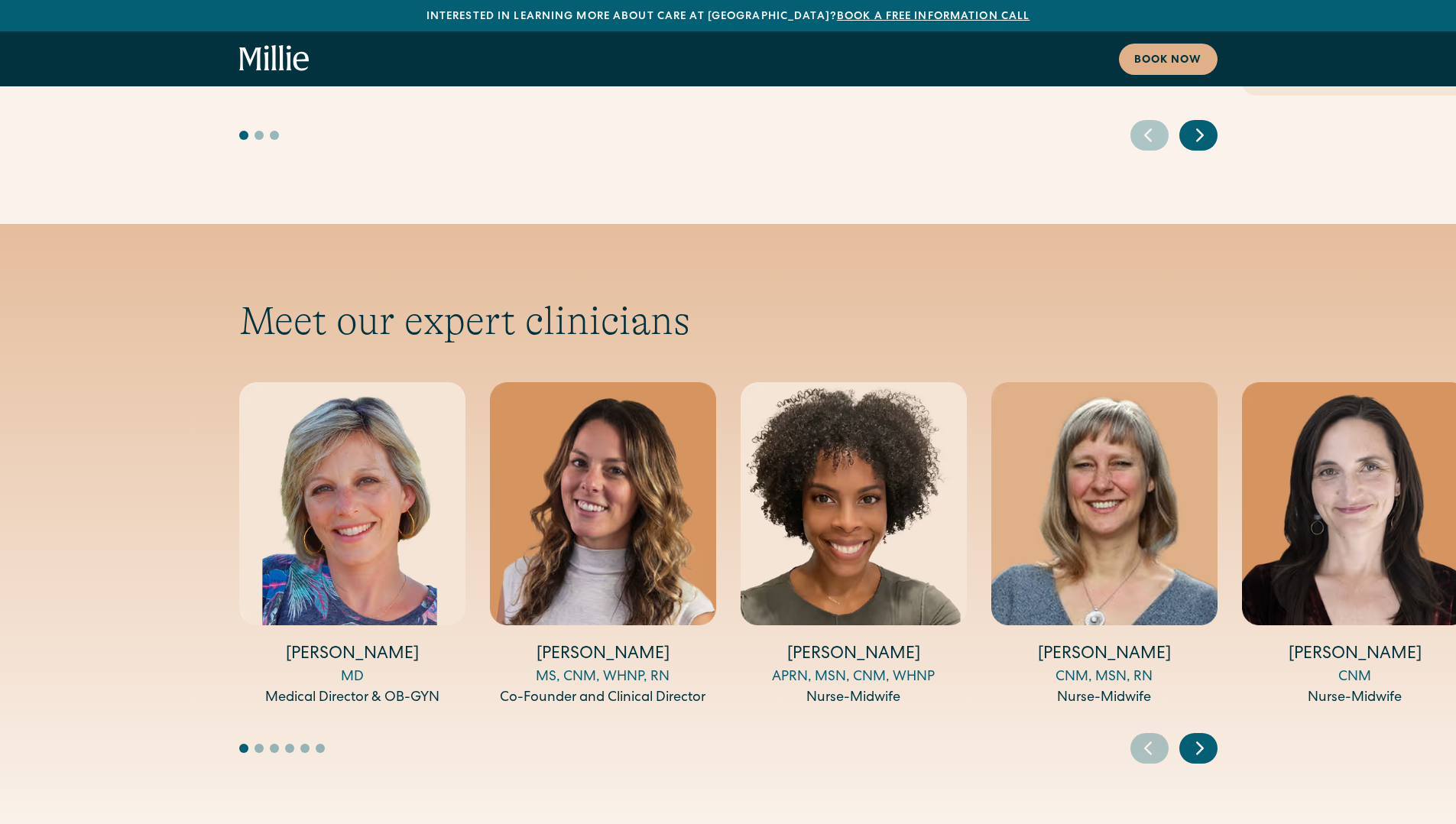
click at [1201, 736] on icon "Next slide" at bounding box center [1199, 748] width 23 height 24
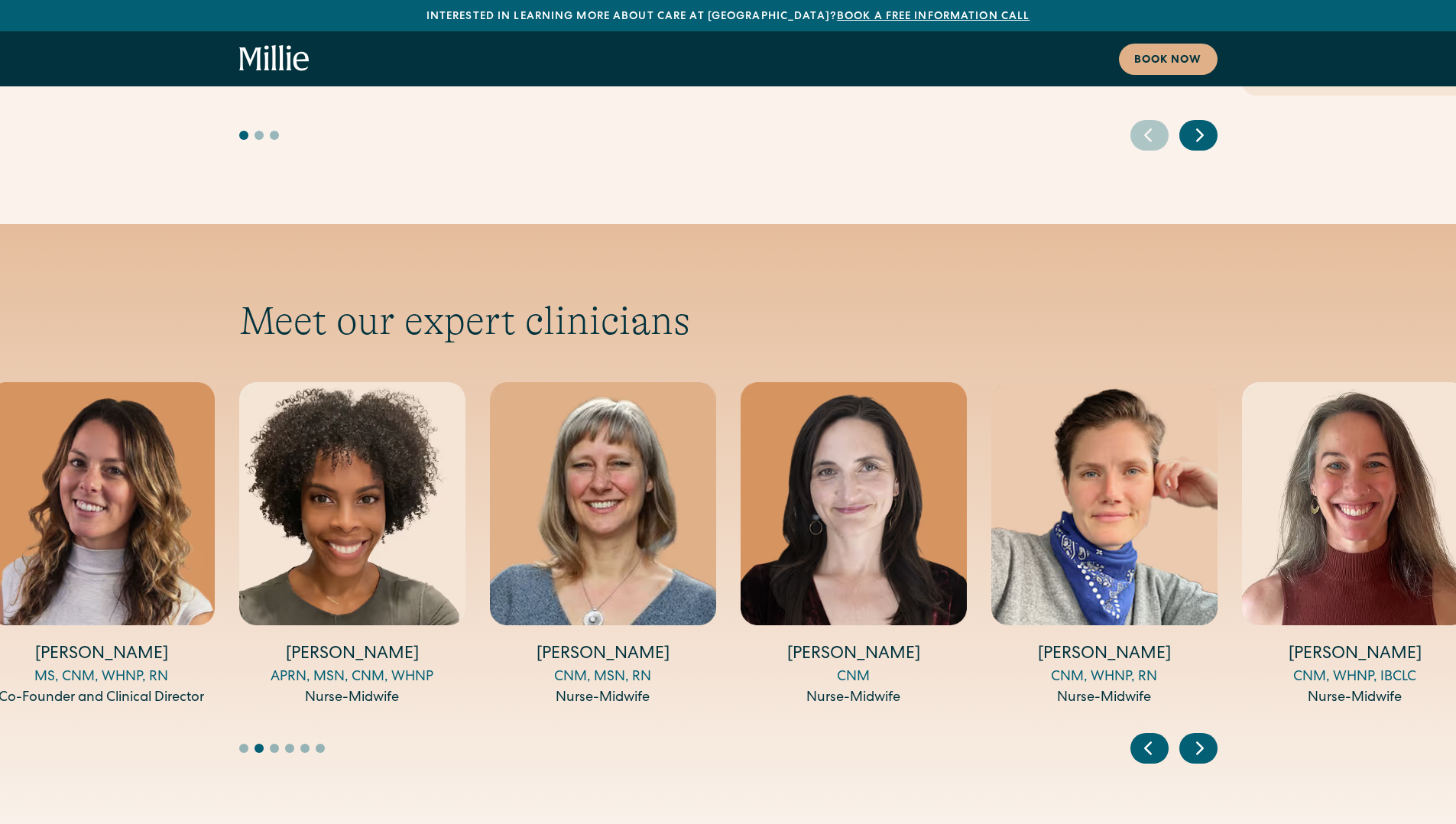
click at [1201, 736] on icon "Next slide" at bounding box center [1199, 748] width 23 height 24
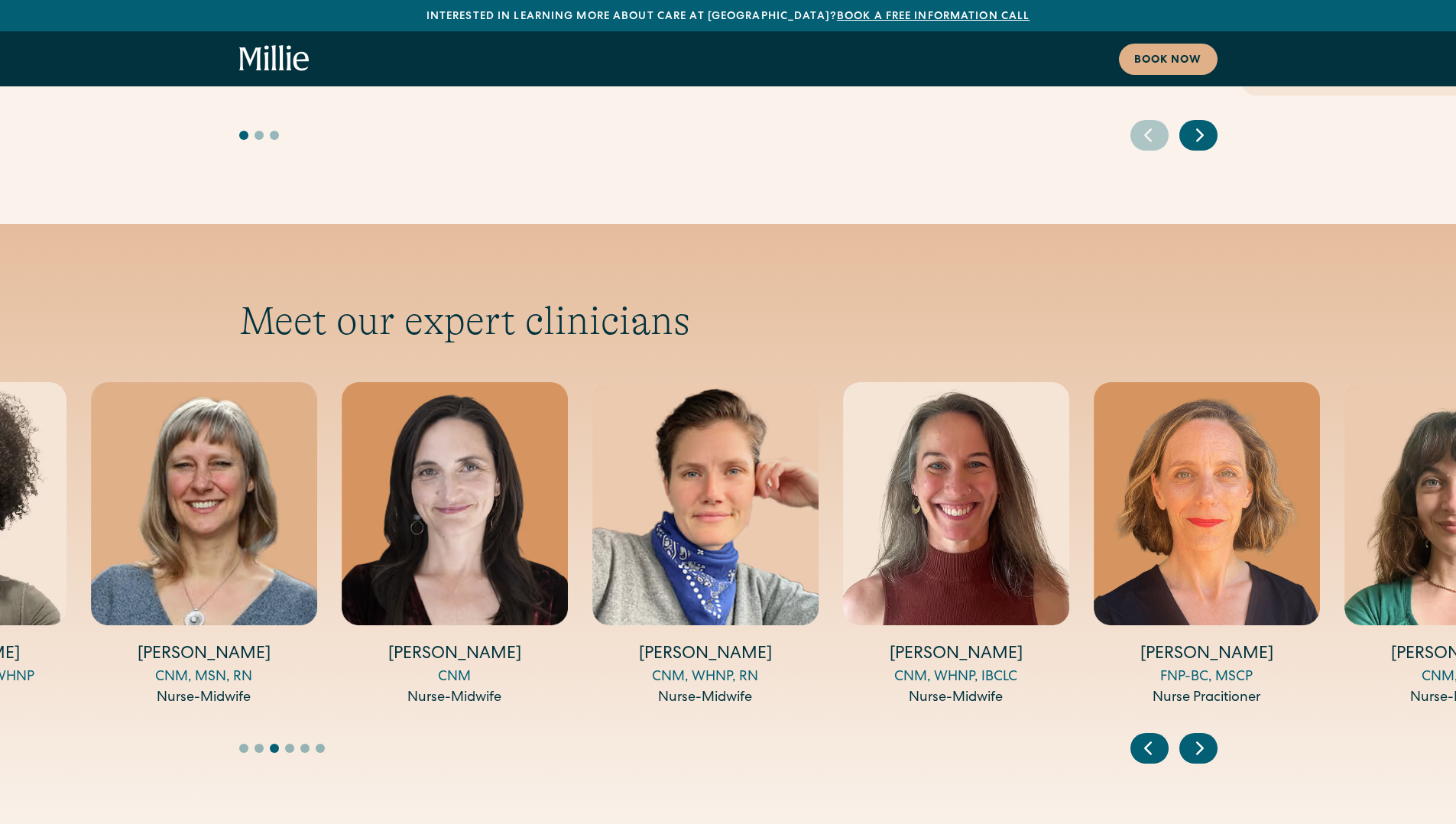
click at [886, 644] on h4 "[PERSON_NAME]" at bounding box center [956, 656] width 227 height 24
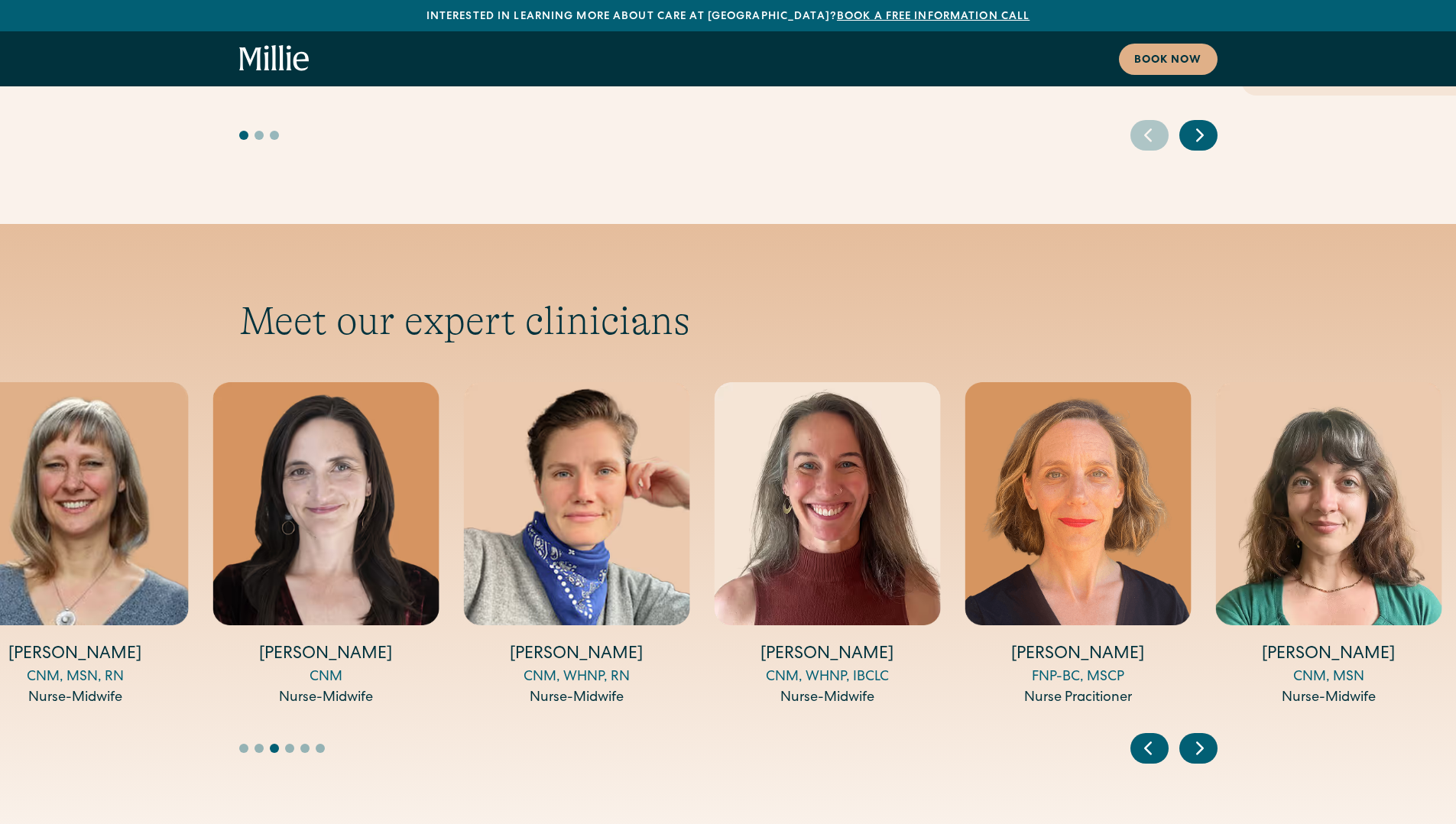
click at [818, 644] on h4 "[PERSON_NAME]" at bounding box center [828, 656] width 227 height 24
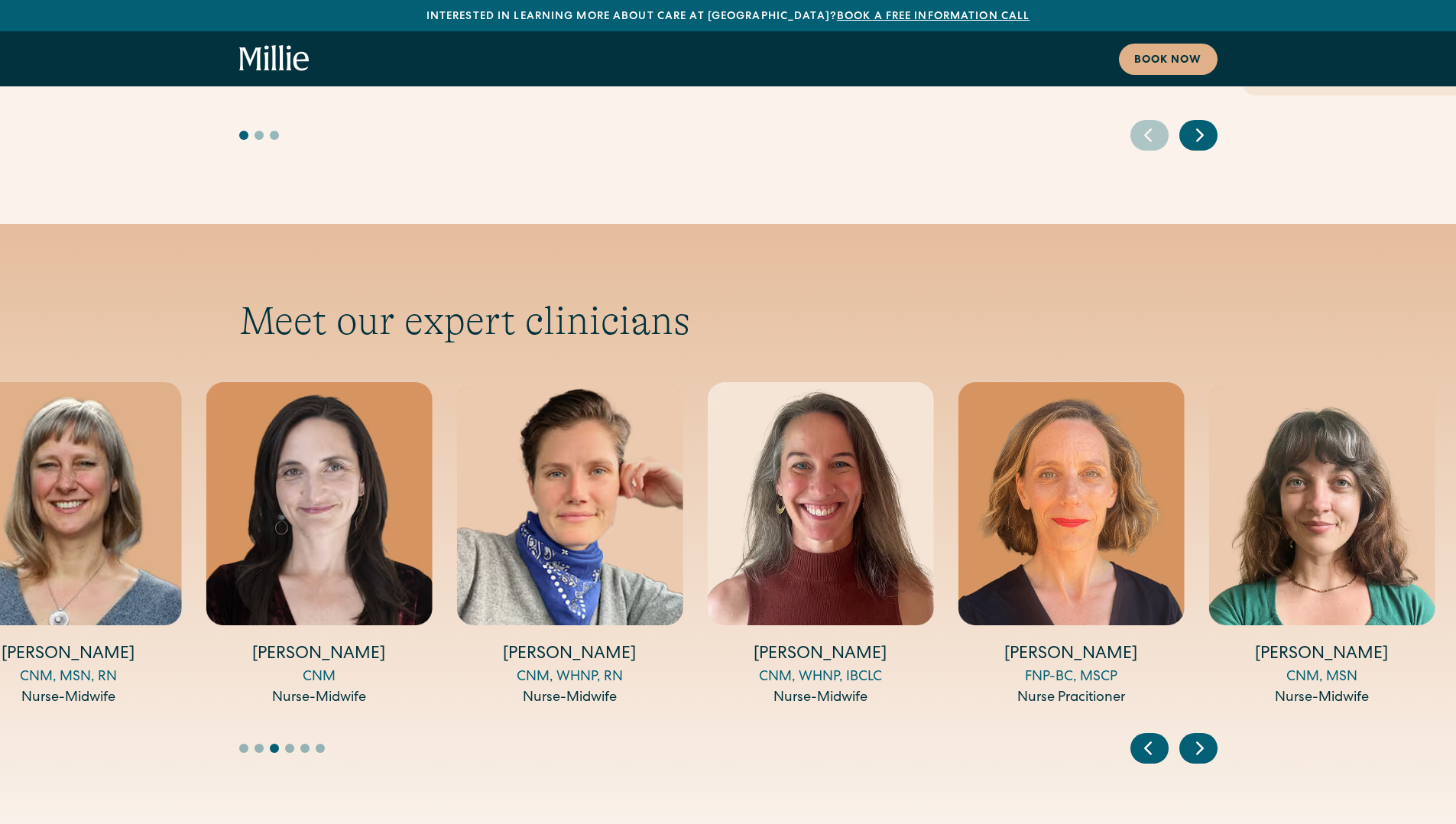
click at [872, 576] on div "[PERSON_NAME] CNM, WHNP, IBCLC Nurse-Midwife" at bounding box center [820, 545] width 227 height 327
